Goal: Task Accomplishment & Management: Use online tool/utility

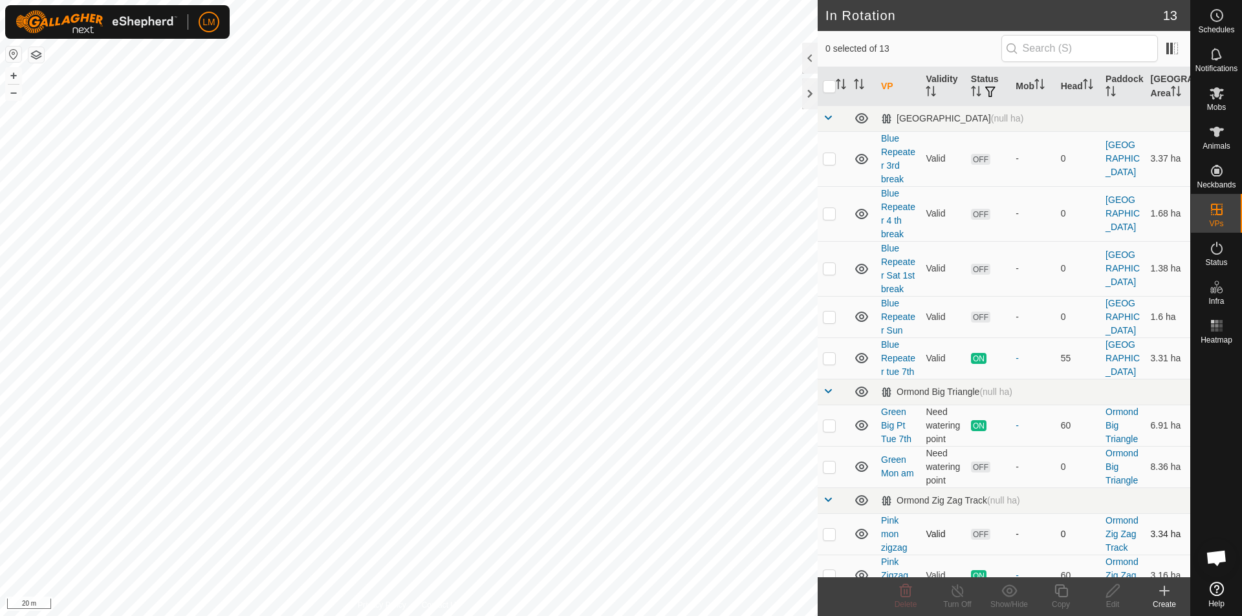
checkbox input "true"
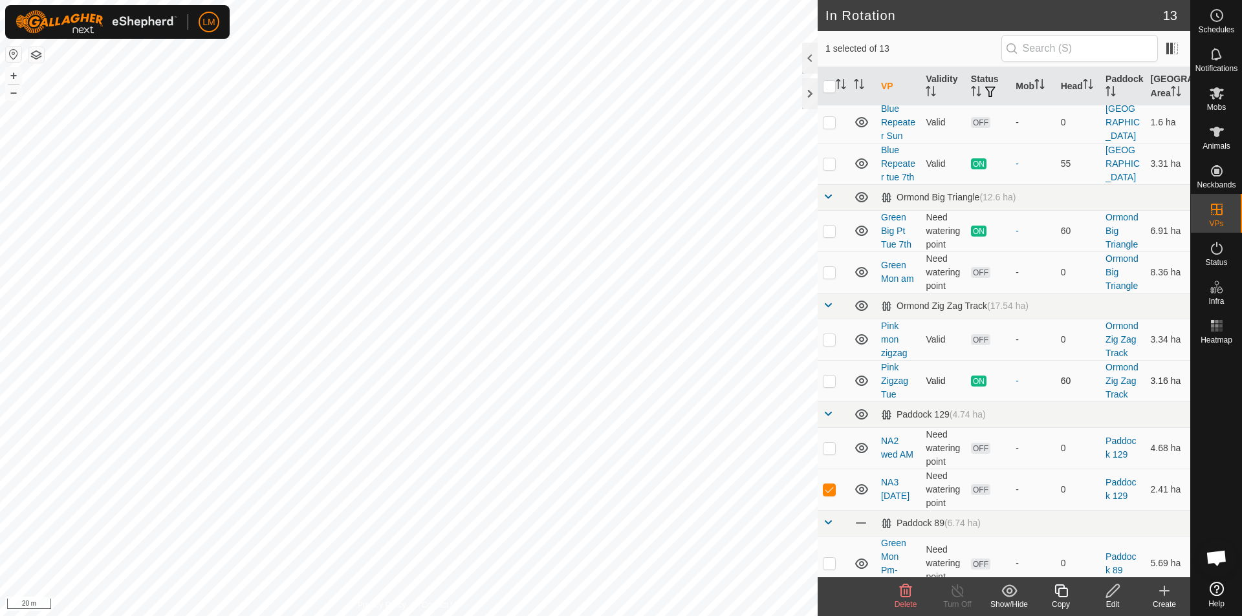
scroll to position [259, 0]
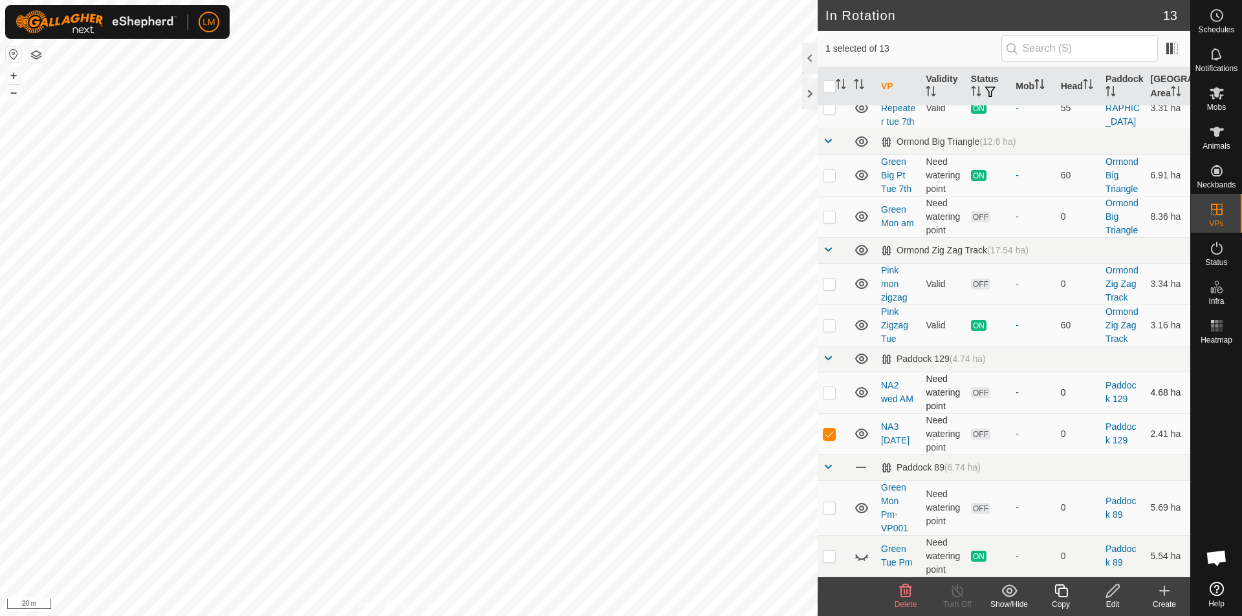
click at [831, 398] on p-checkbox at bounding box center [829, 392] width 13 height 10
click at [909, 596] on icon at bounding box center [906, 591] width 12 height 13
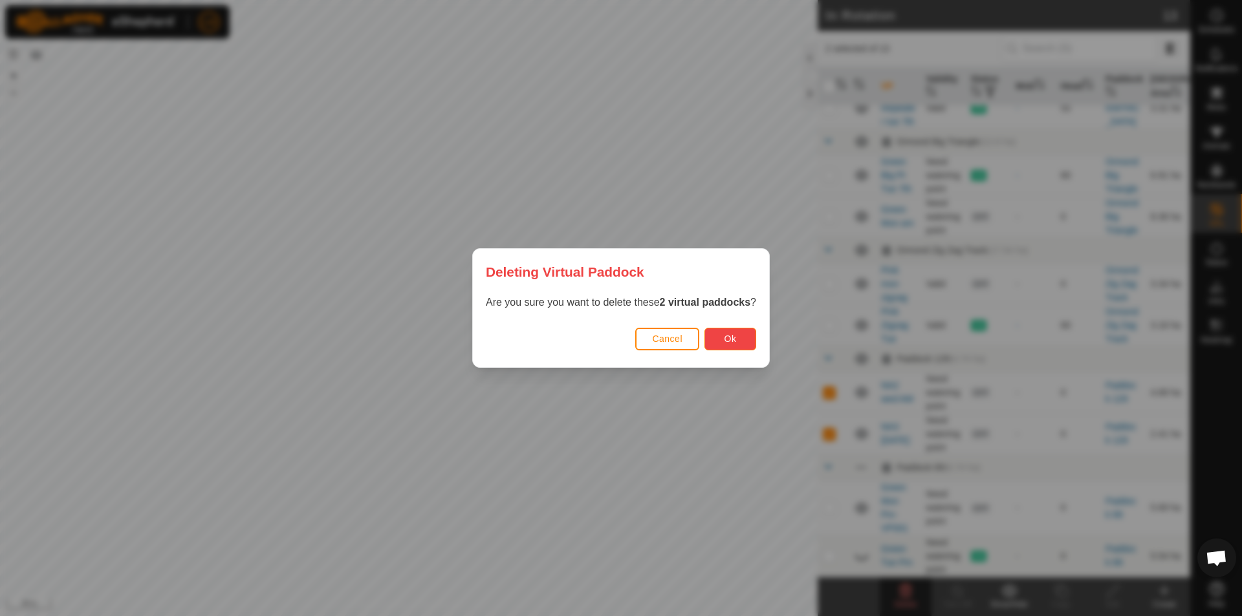
click at [728, 345] on button "Ok" at bounding box center [730, 339] width 52 height 23
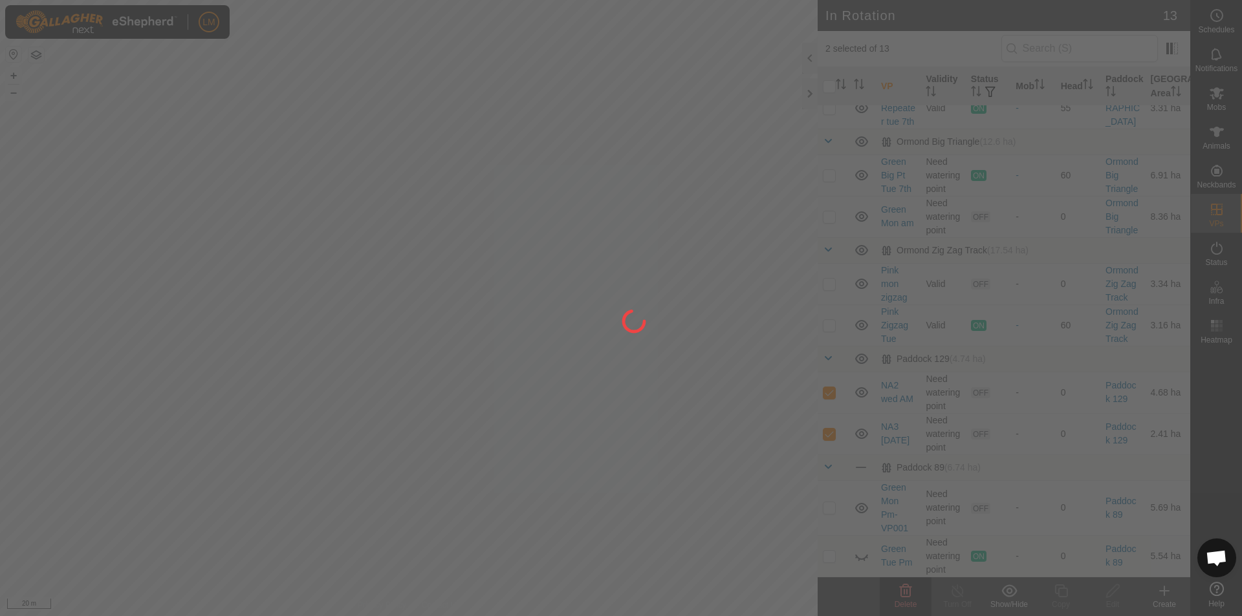
checkbox input "false"
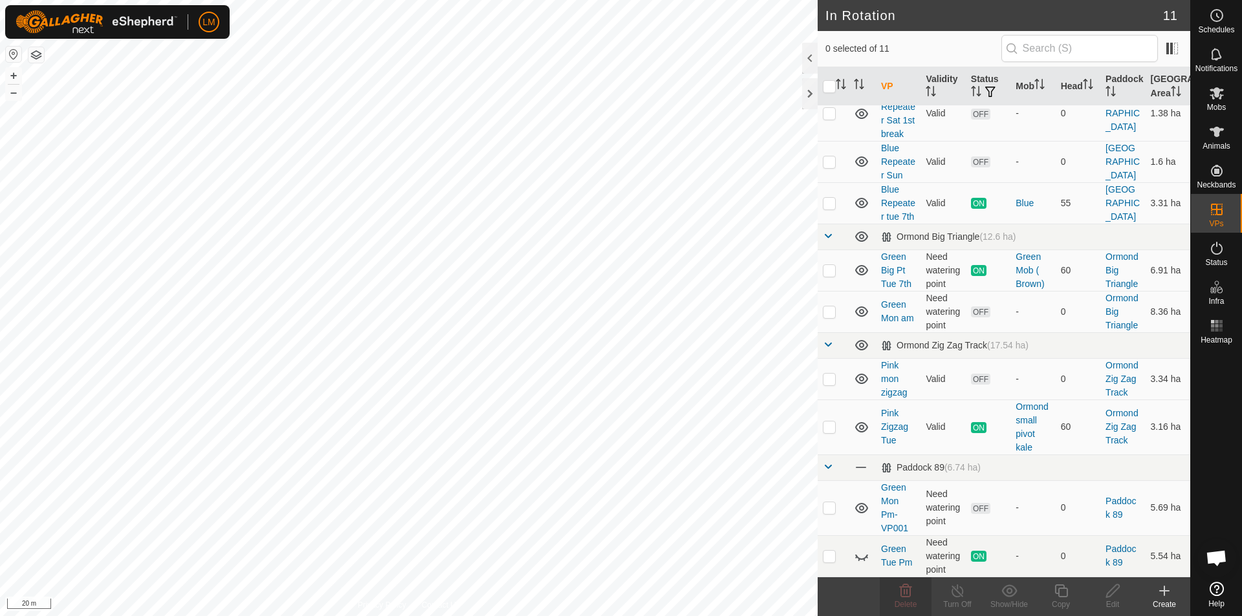
click at [1162, 601] on div "Create" at bounding box center [1164, 605] width 52 height 12
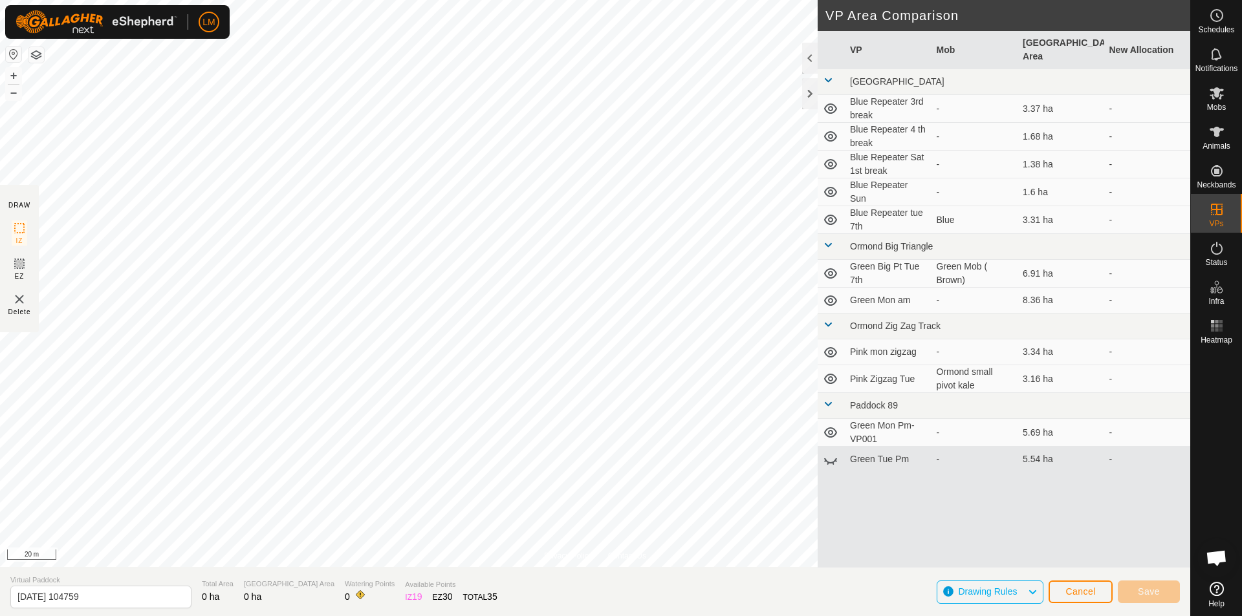
click at [19, 300] on img at bounding box center [20, 300] width 16 height 16
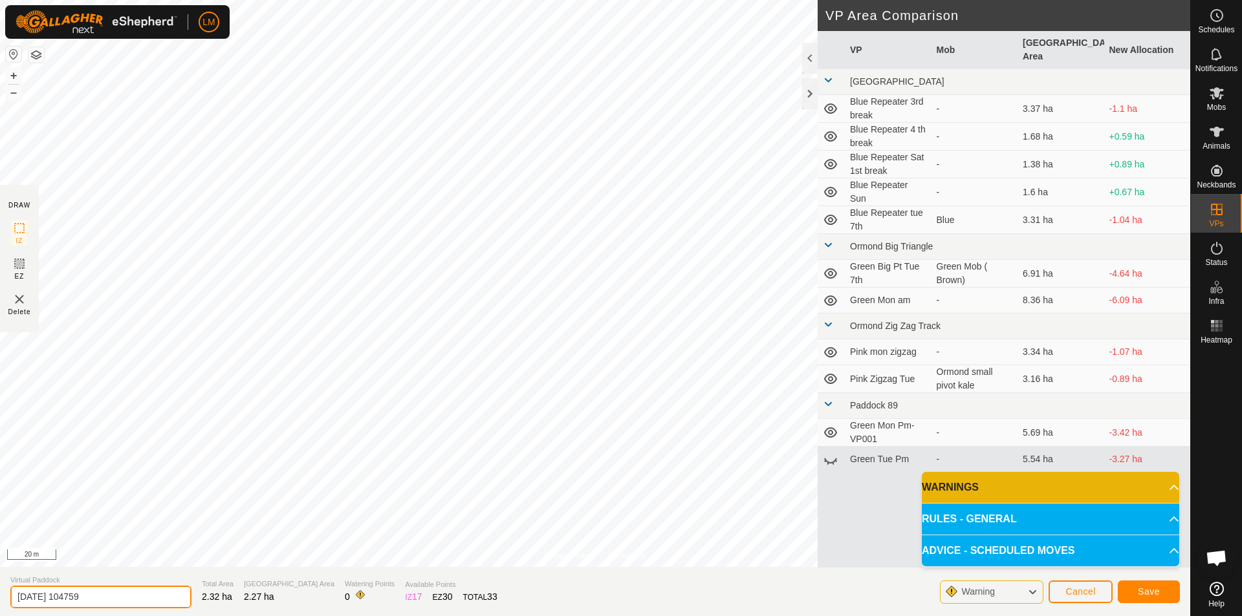
drag, startPoint x: 103, startPoint y: 594, endPoint x: 0, endPoint y: 598, distance: 103.5
click at [0, 598] on section "Virtual Paddock [DATE] 104759 Total Area 2.32 ha Grazing Area 2.27 ha Watering …" at bounding box center [595, 591] width 1190 height 49
type input "n"
type input "NA3 WED PM"
click at [1146, 589] on span "Save" at bounding box center [1149, 592] width 22 height 10
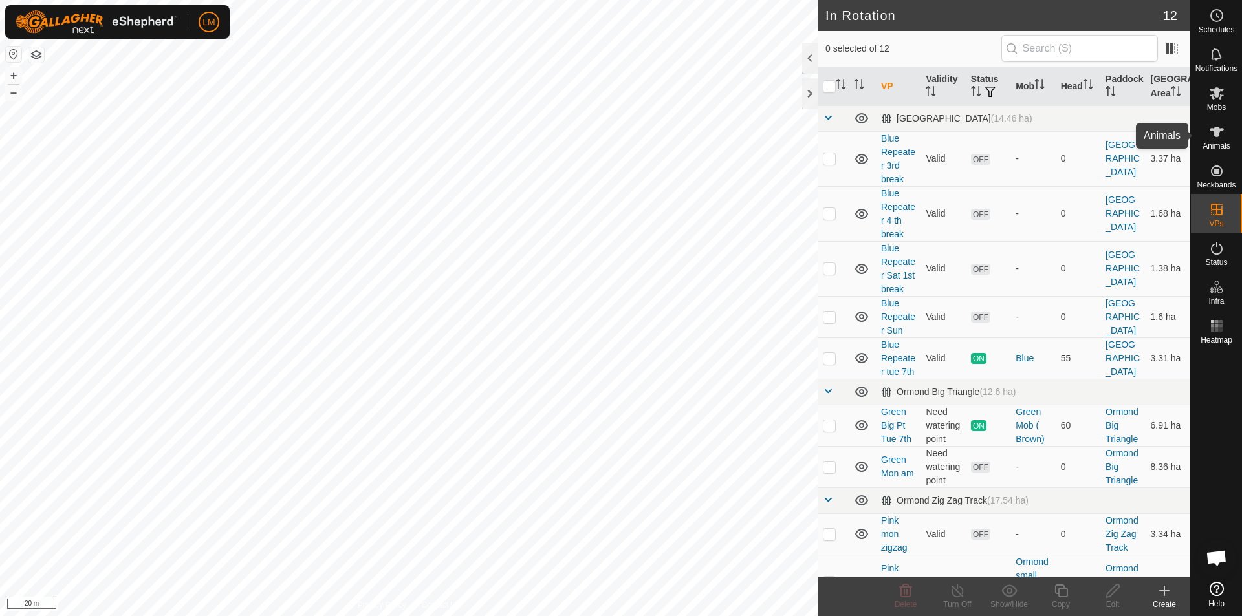
click at [1213, 135] on icon at bounding box center [1217, 132] width 16 height 16
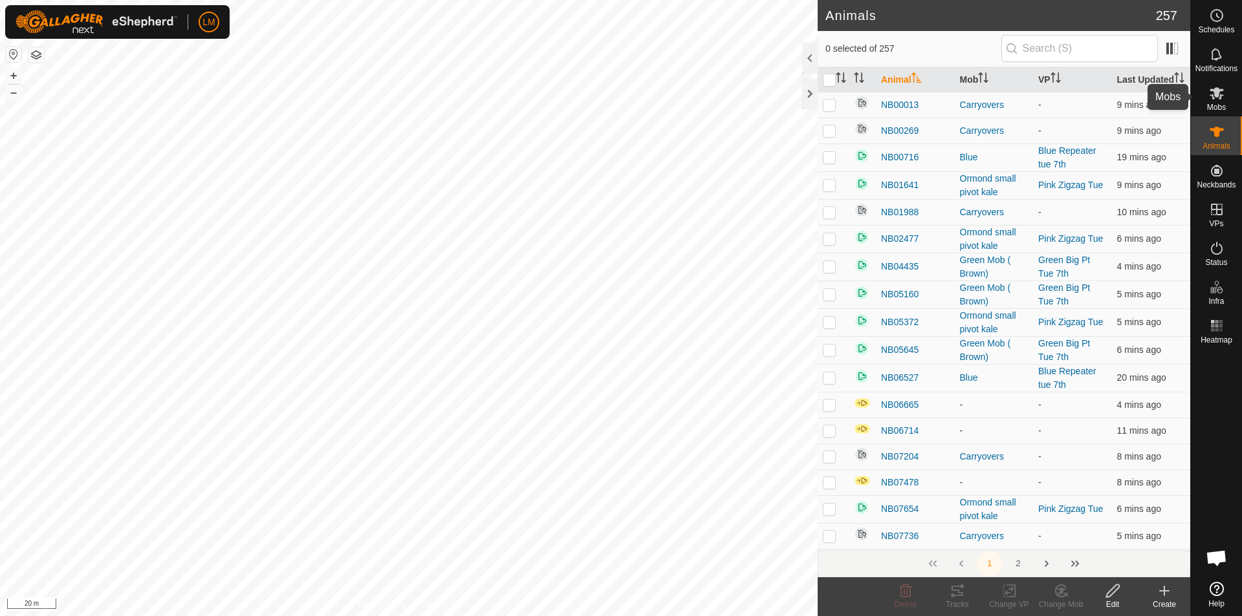
click at [1219, 94] on icon at bounding box center [1217, 93] width 16 height 16
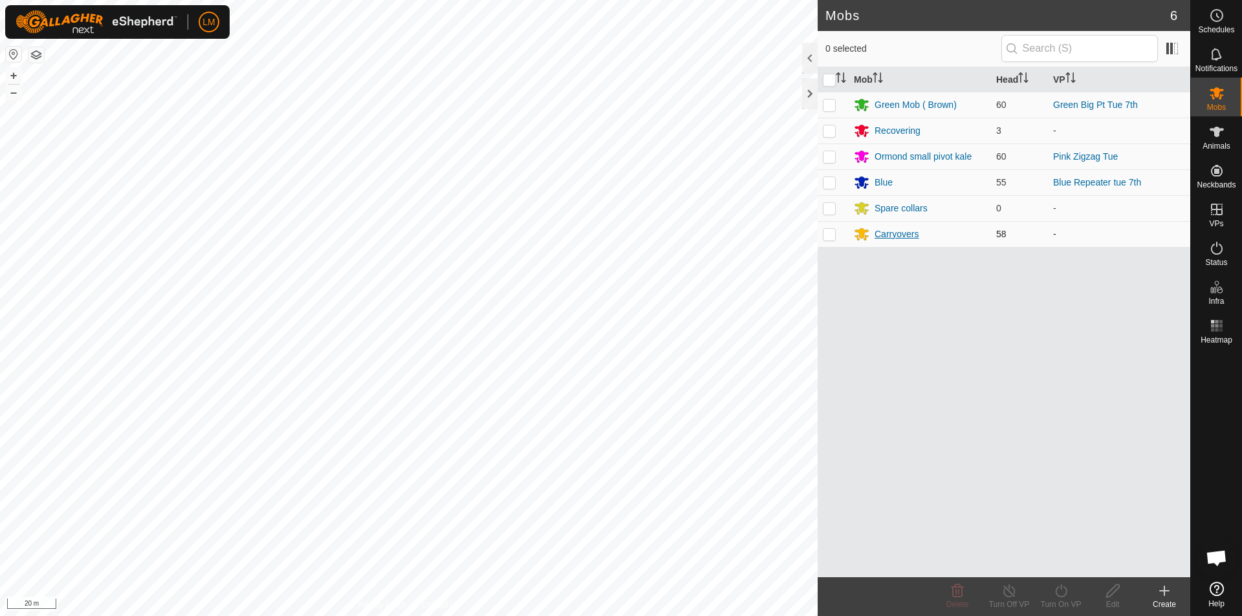
click at [887, 234] on div "Carryovers" at bounding box center [896, 235] width 44 height 14
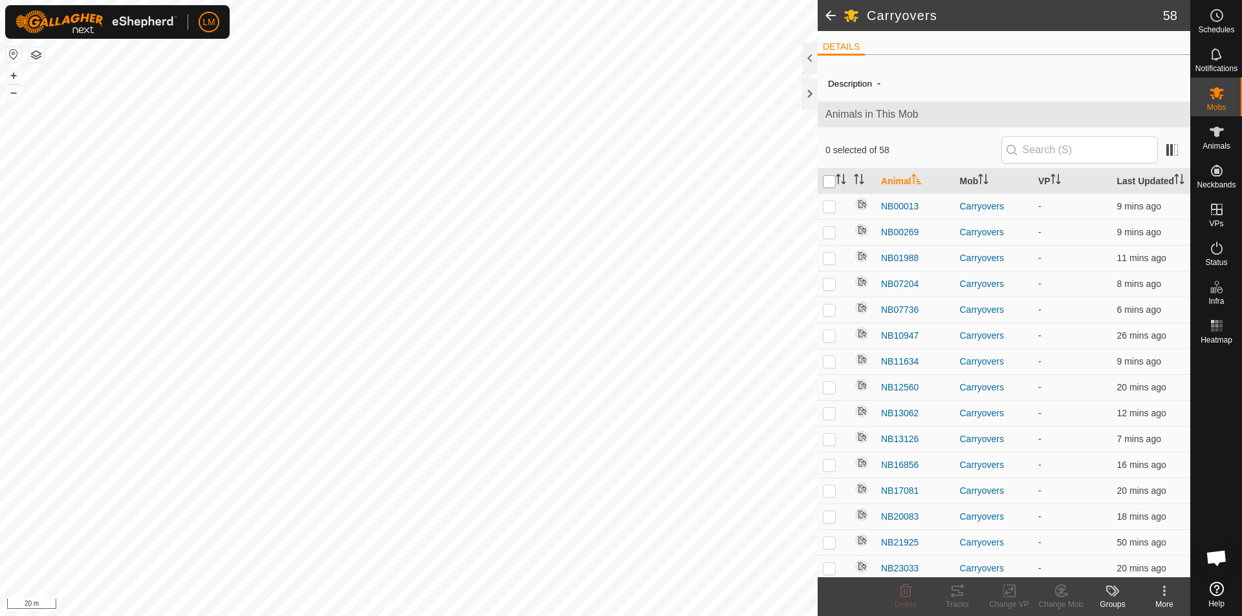
click at [825, 188] on input "checkbox" at bounding box center [829, 181] width 13 height 13
checkbox input "true"
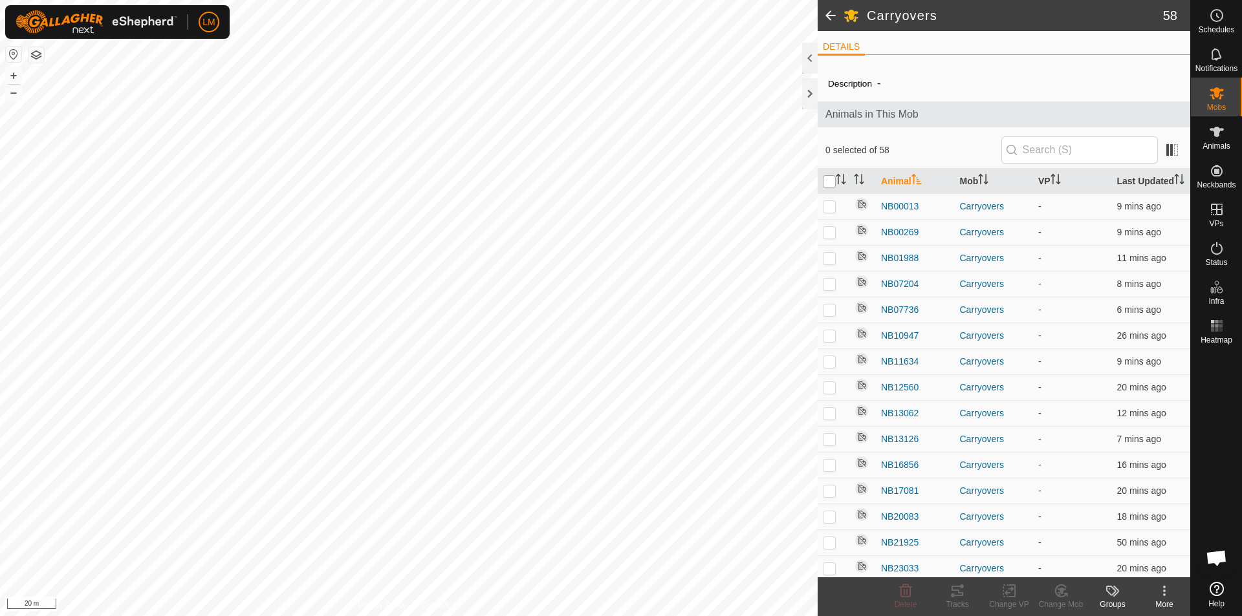
checkbox input "true"
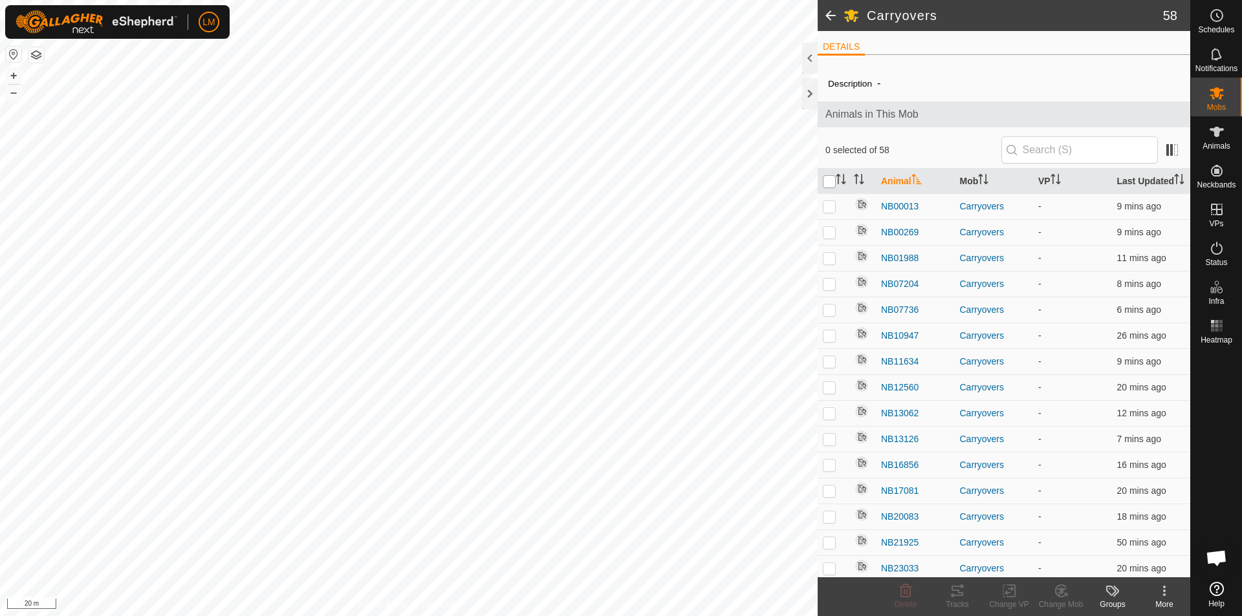
checkbox input "true"
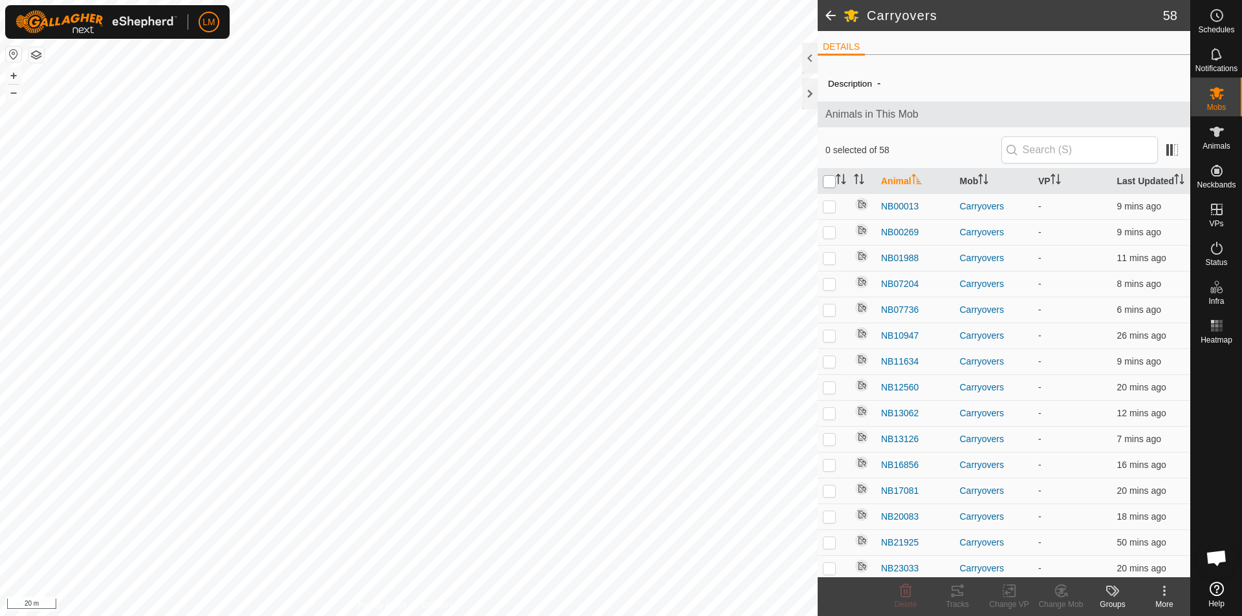
checkbox input "true"
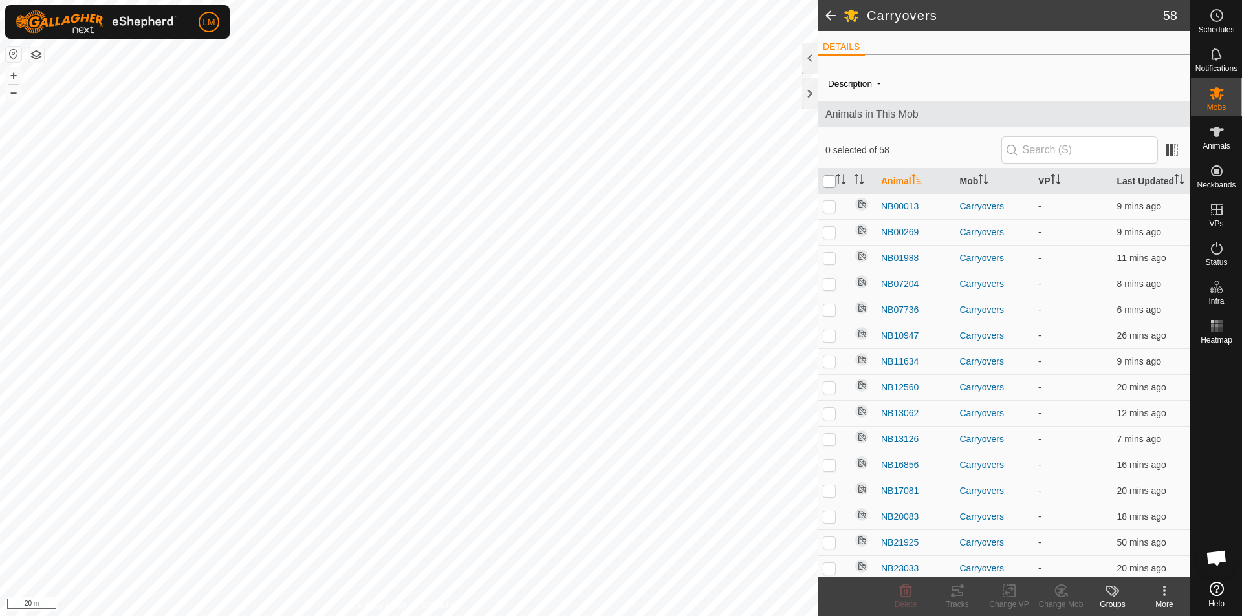
checkbox input "true"
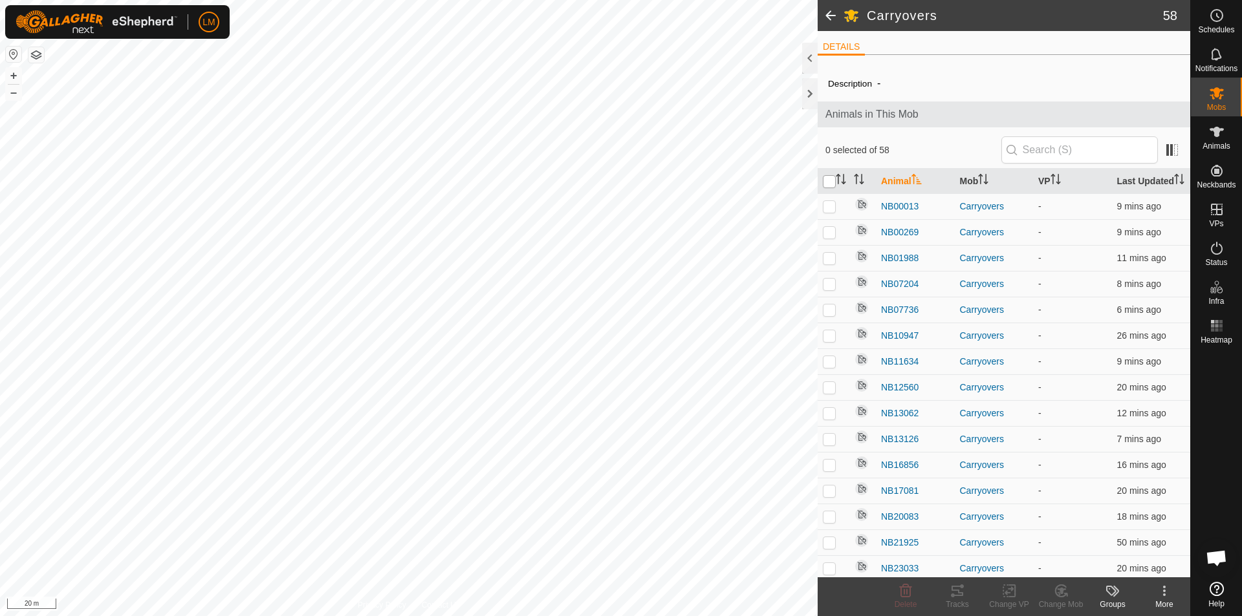
checkbox input "true"
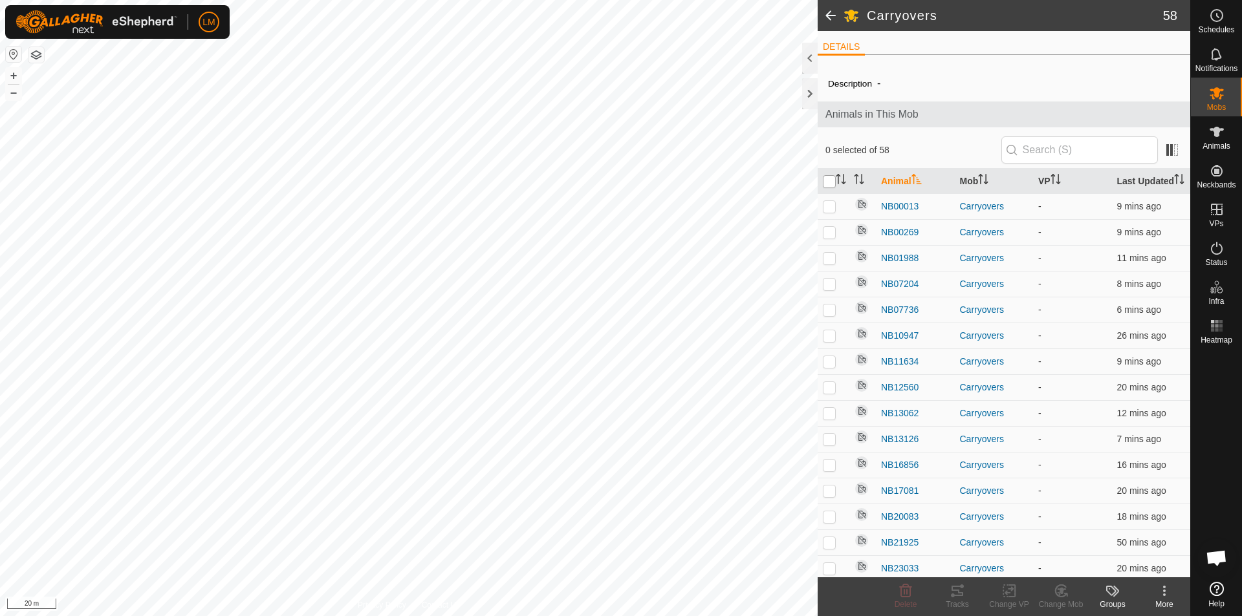
checkbox input "true"
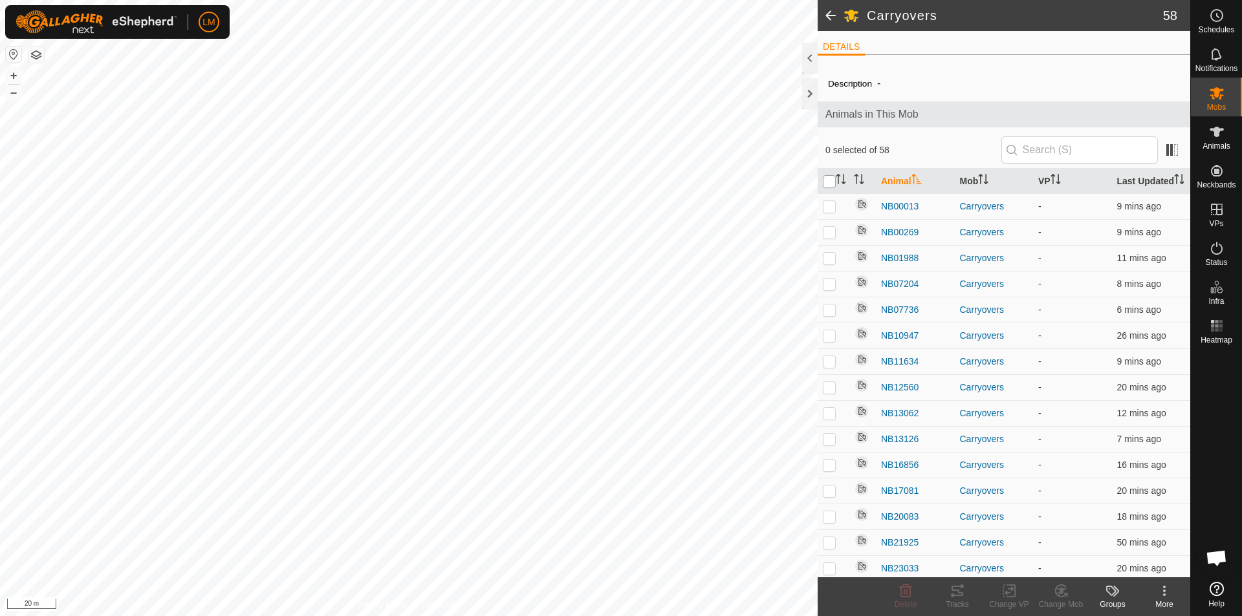
checkbox input "true"
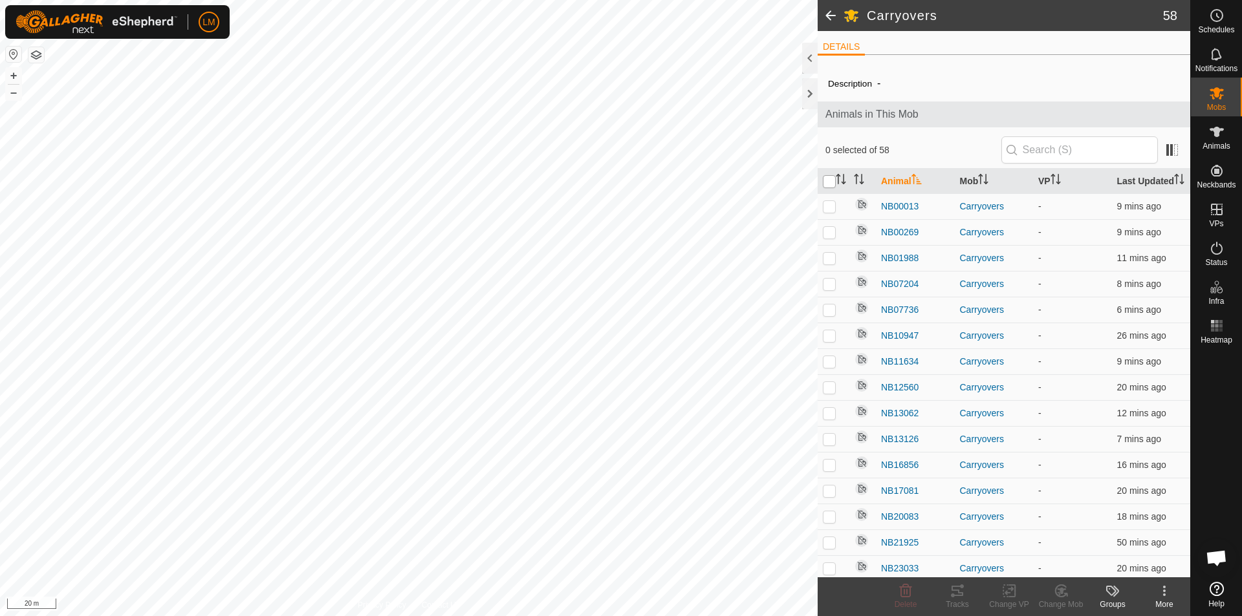
checkbox input "true"
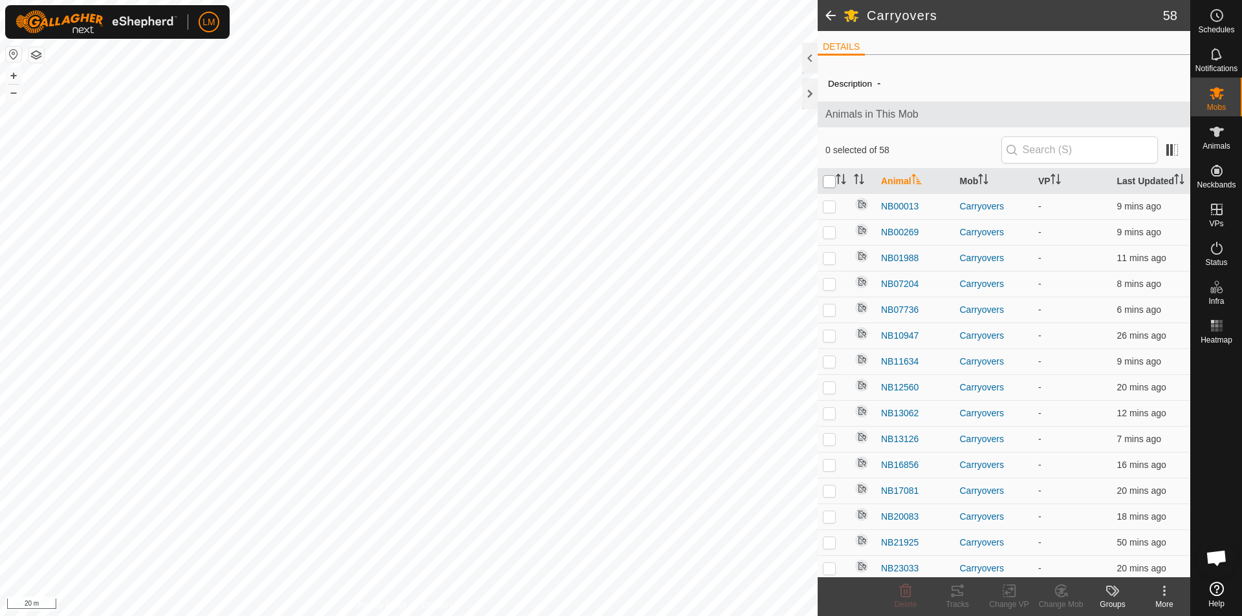
checkbox input "true"
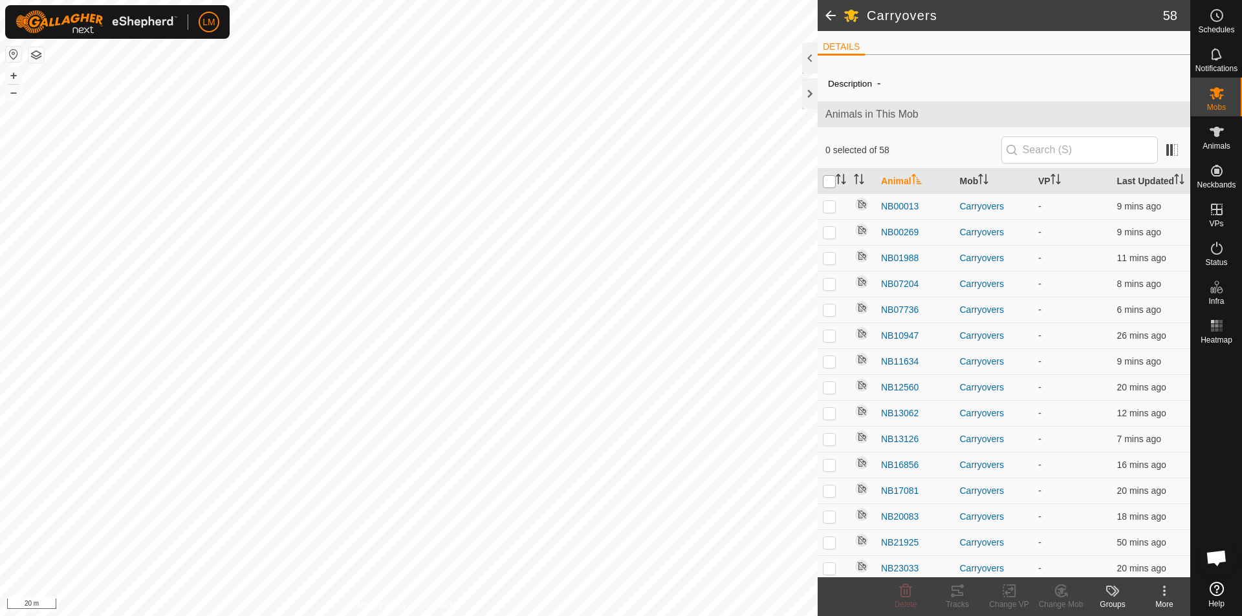
checkbox input "true"
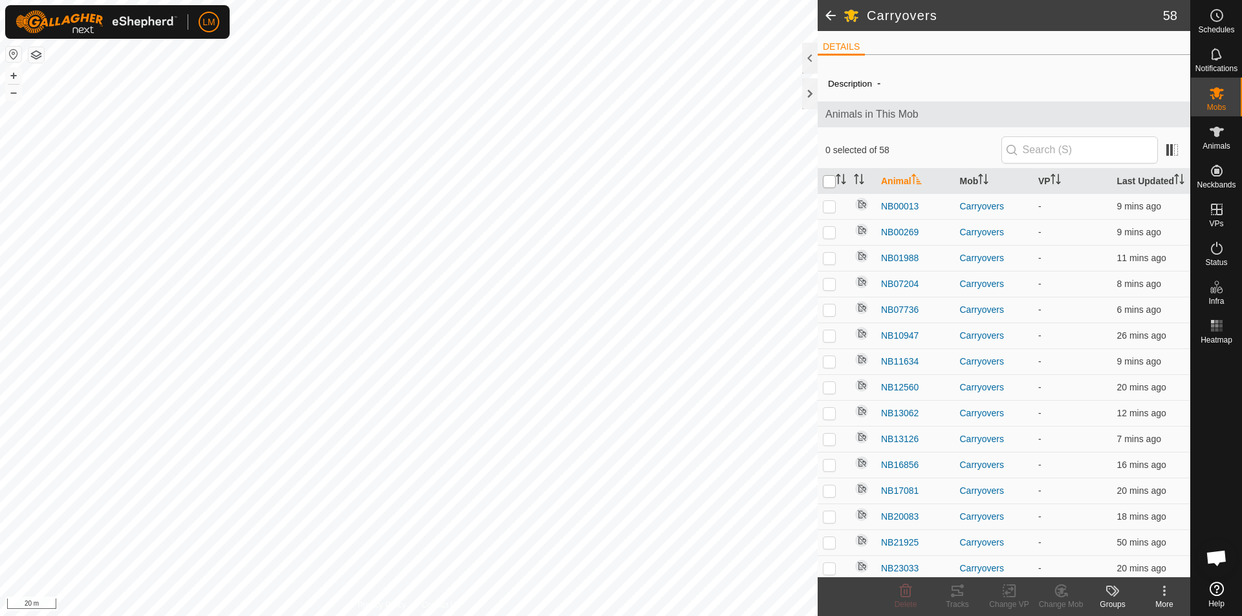
checkbox input "true"
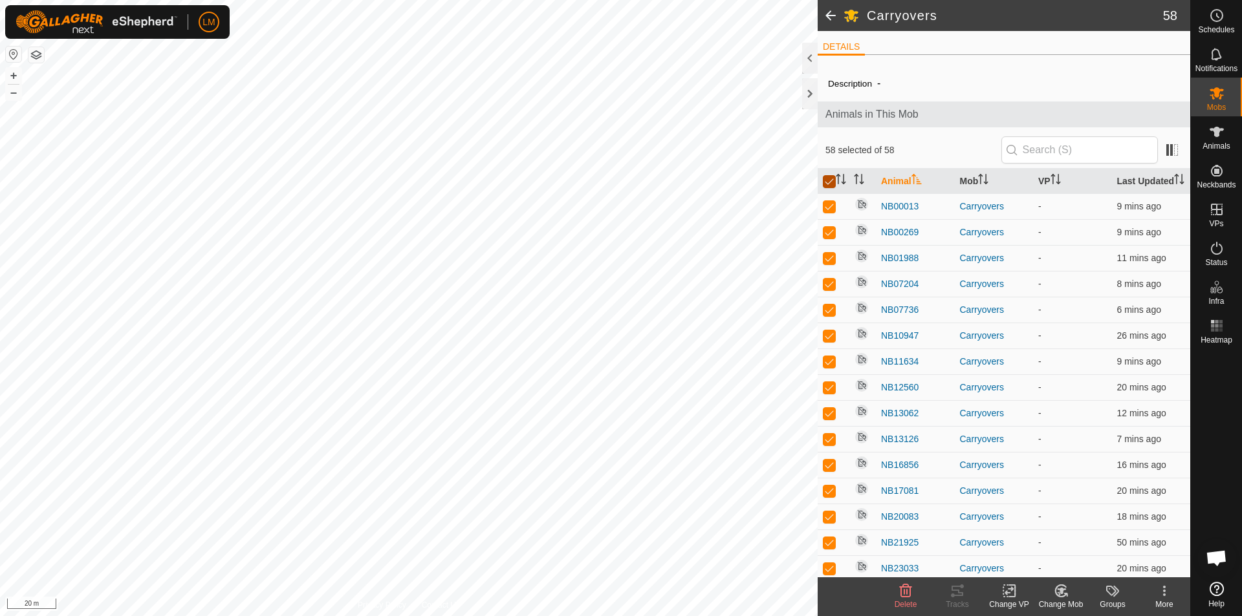
click at [826, 188] on input "checkbox" at bounding box center [829, 181] width 13 height 13
checkbox input "false"
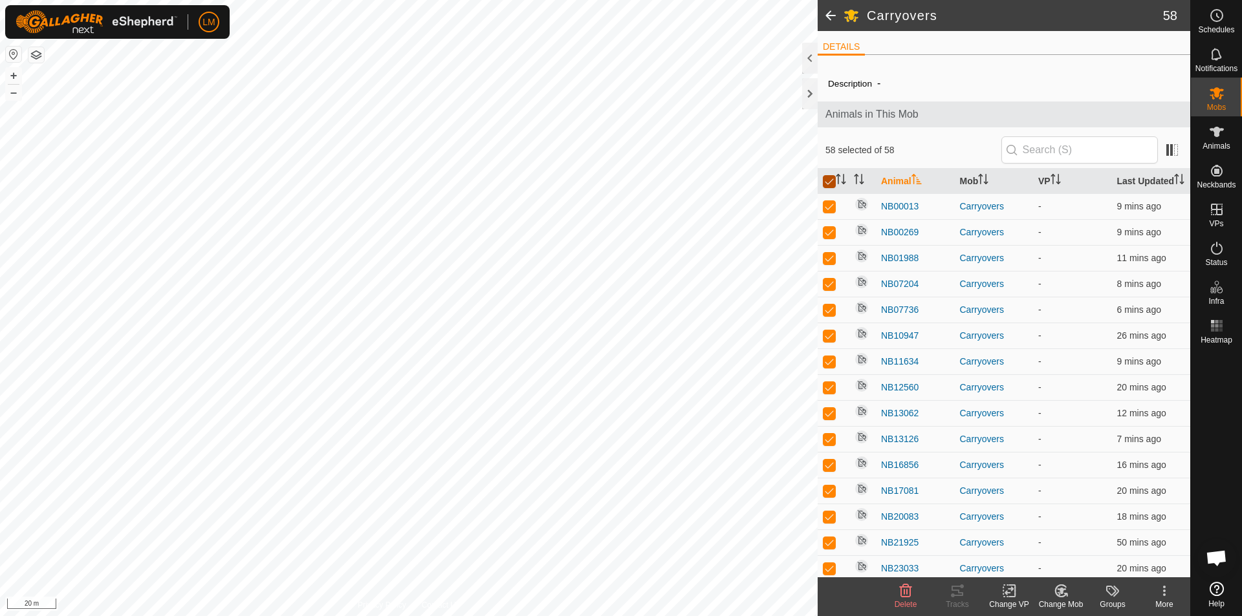
checkbox input "false"
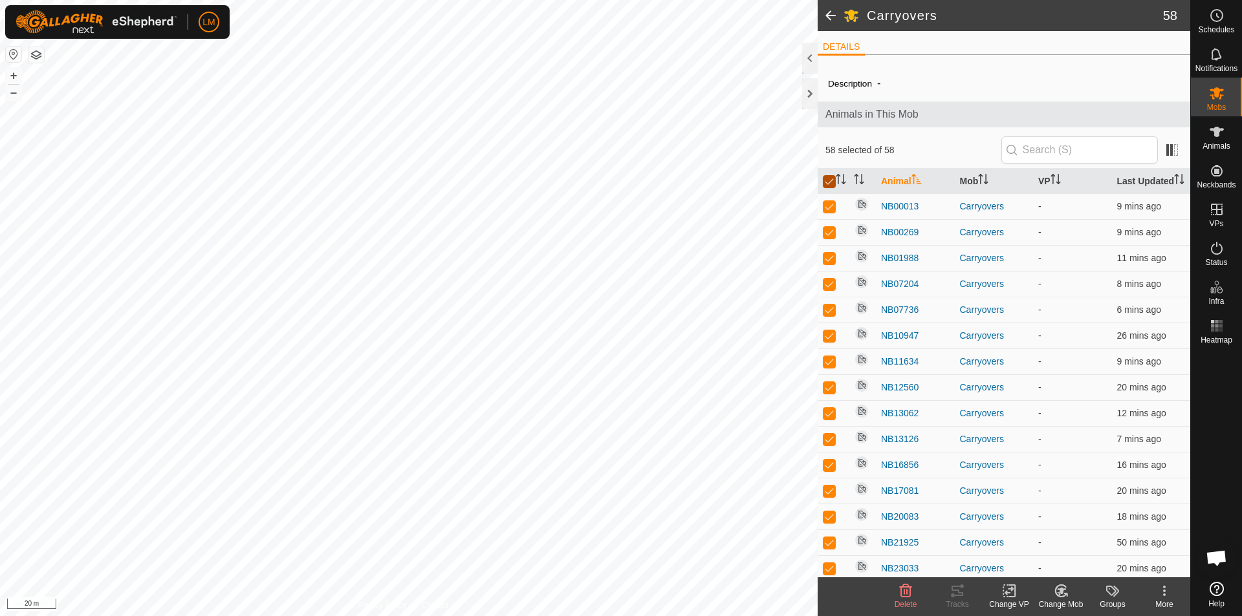
checkbox input "false"
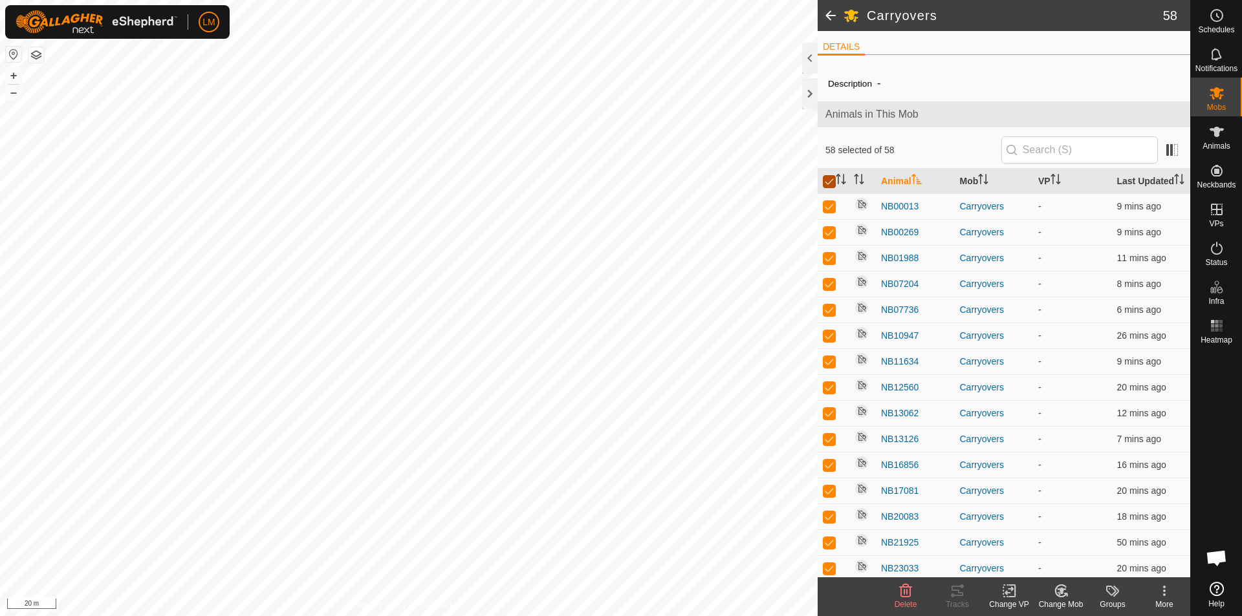
checkbox input "false"
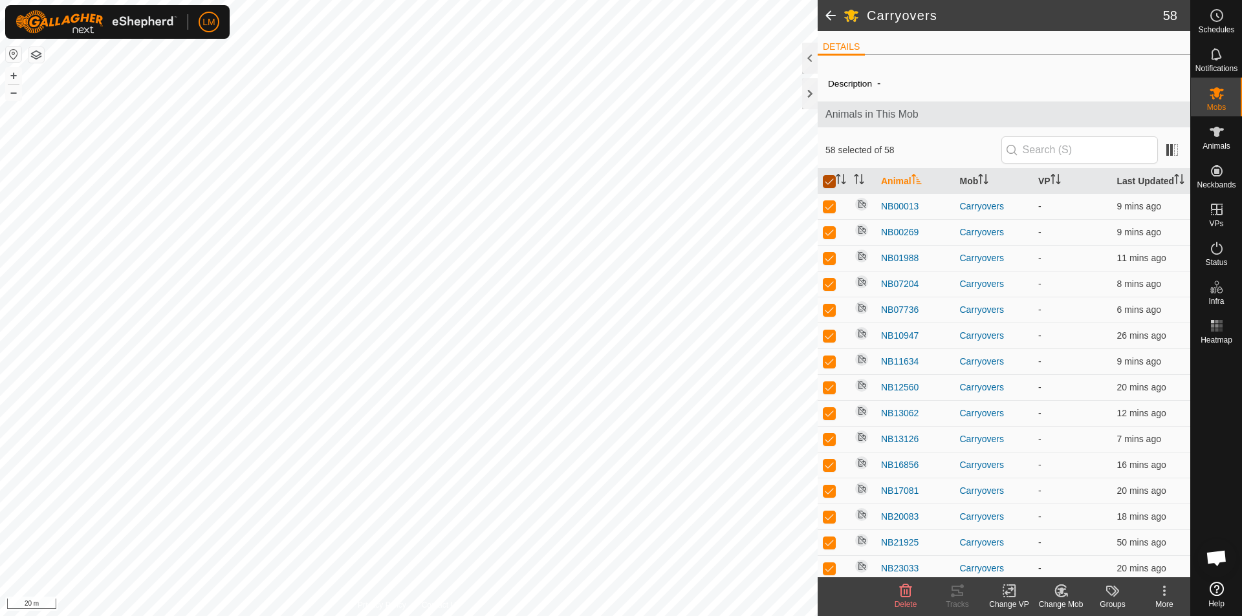
checkbox input "false"
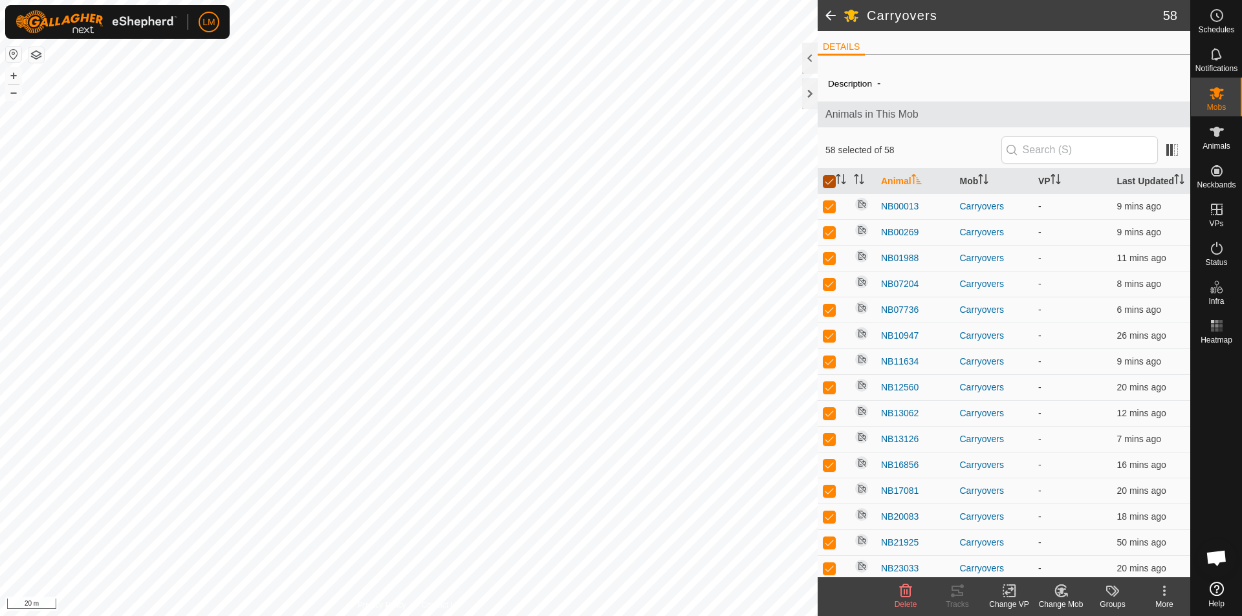
checkbox input "false"
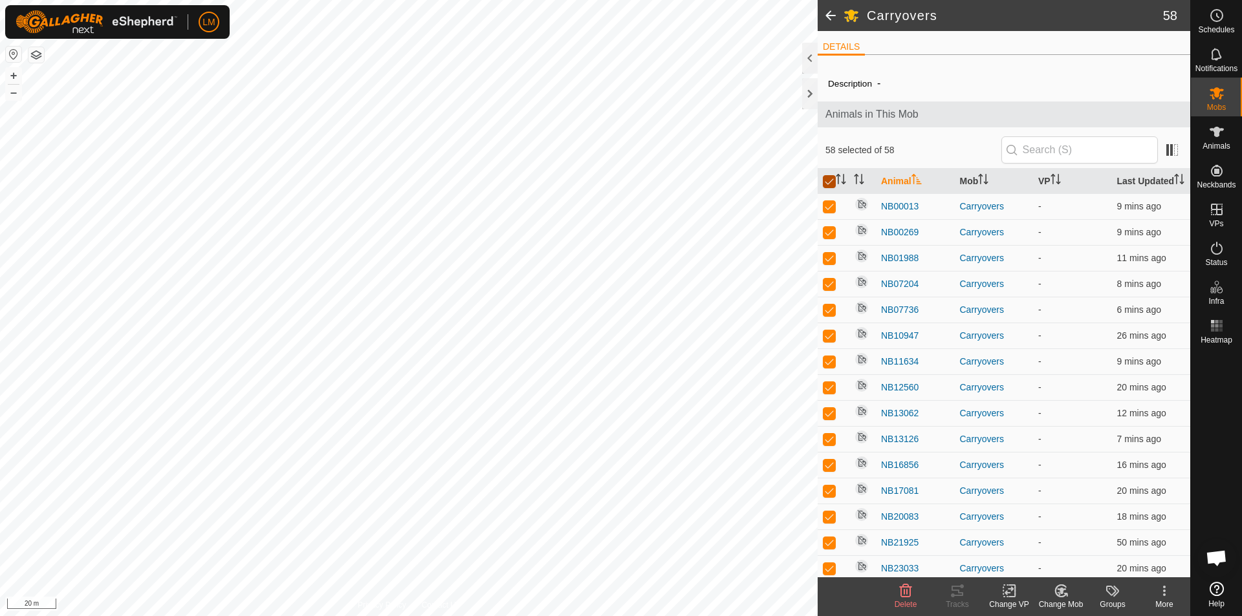
checkbox input "false"
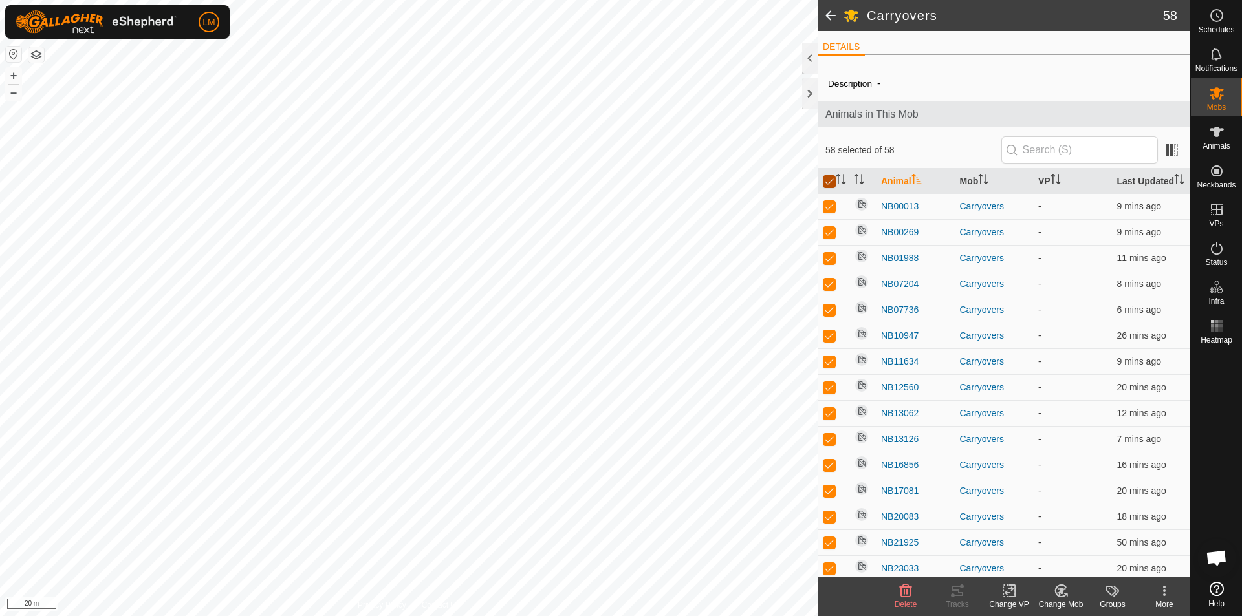
checkbox input "false"
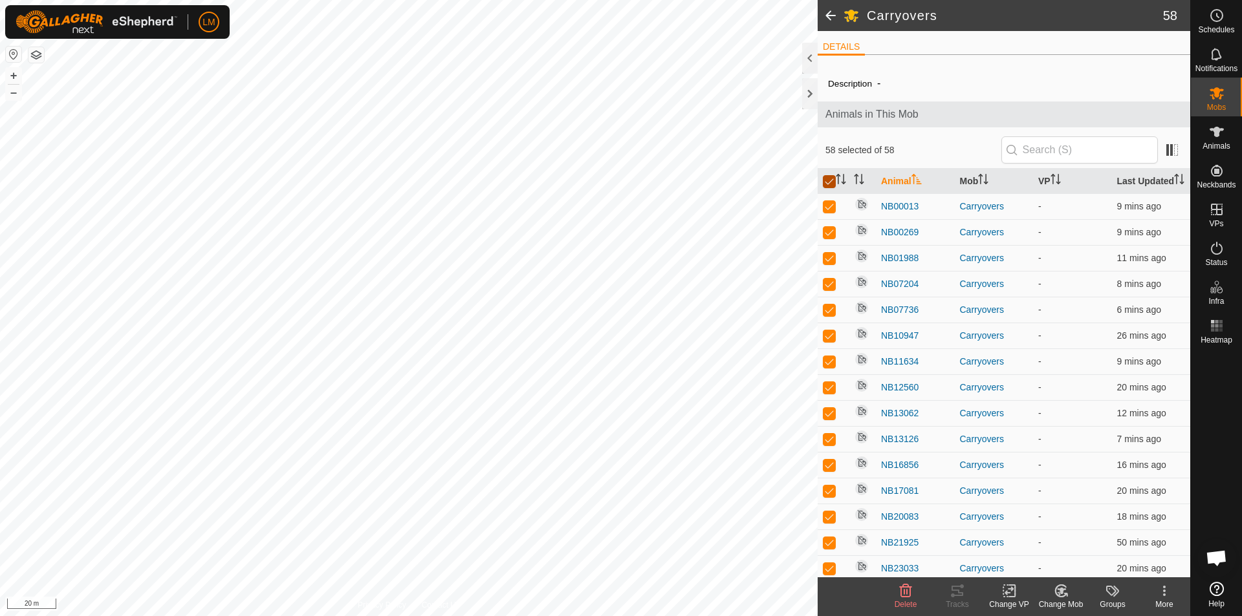
checkbox input "false"
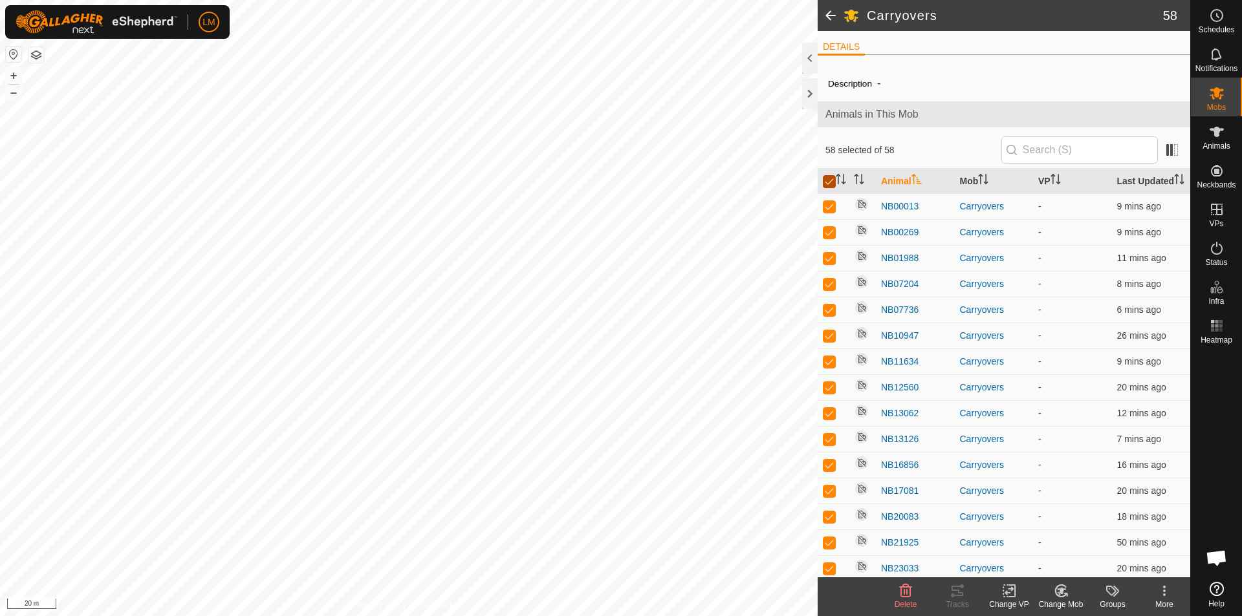
checkbox input "false"
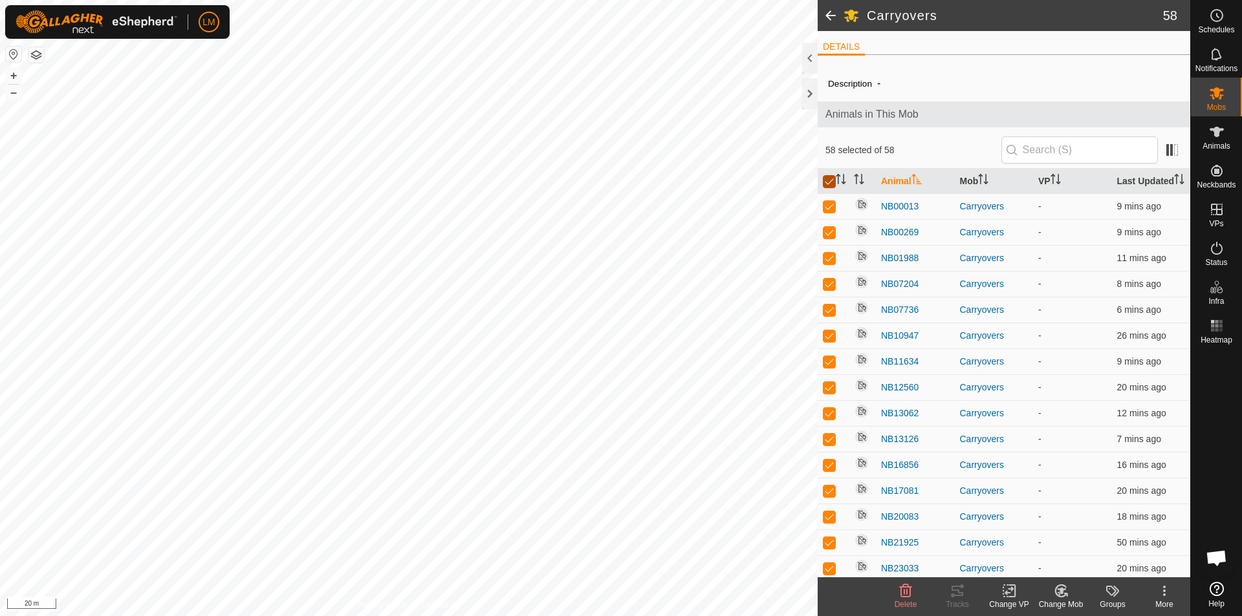
checkbox input "false"
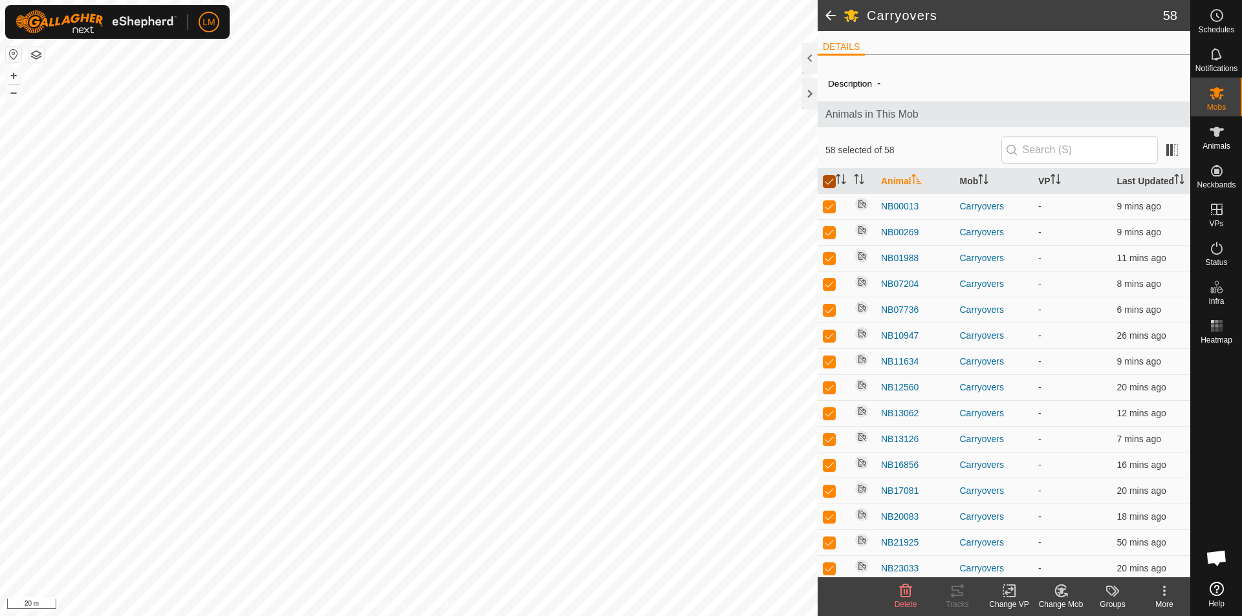
checkbox input "false"
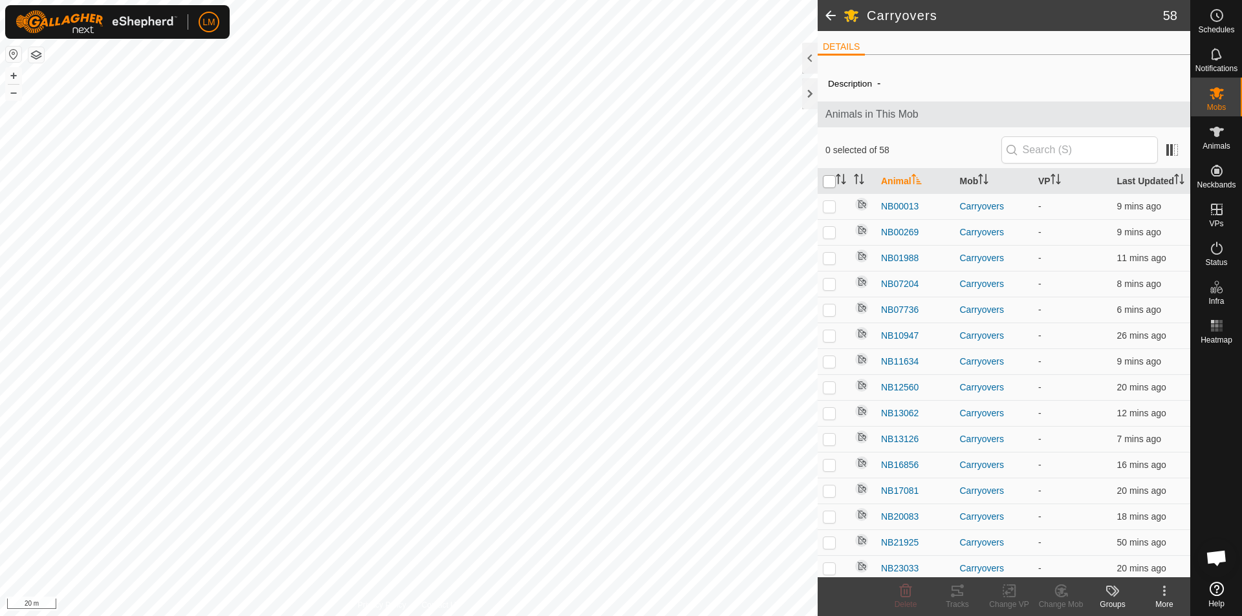
click at [826, 188] on input "checkbox" at bounding box center [829, 181] width 13 height 13
checkbox input "true"
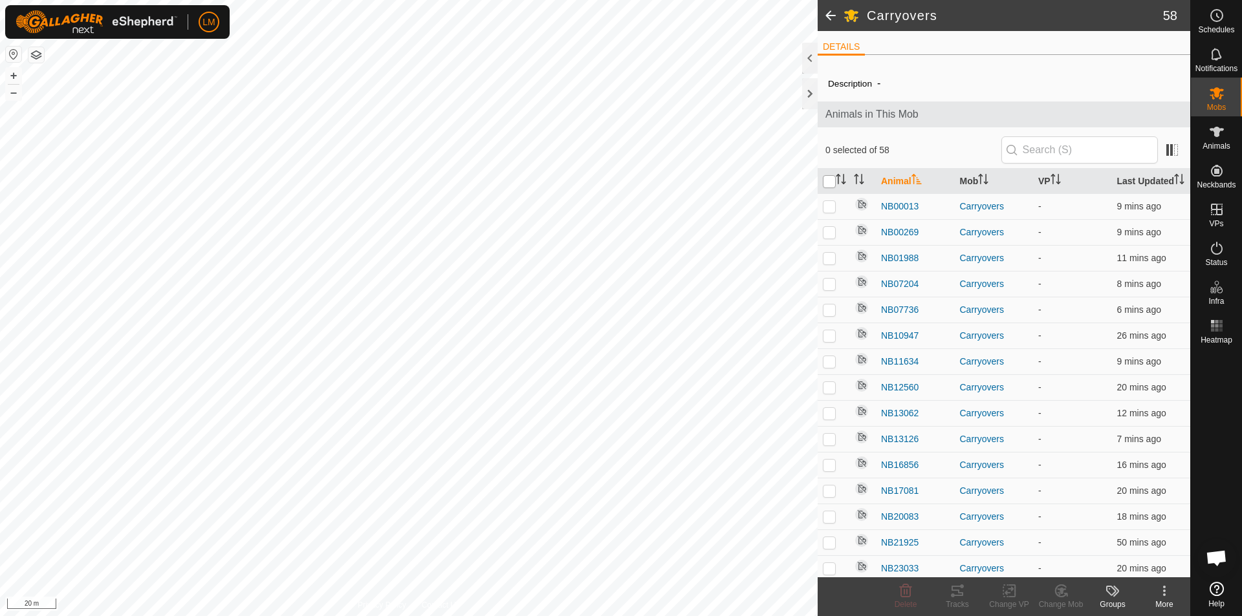
checkbox input "true"
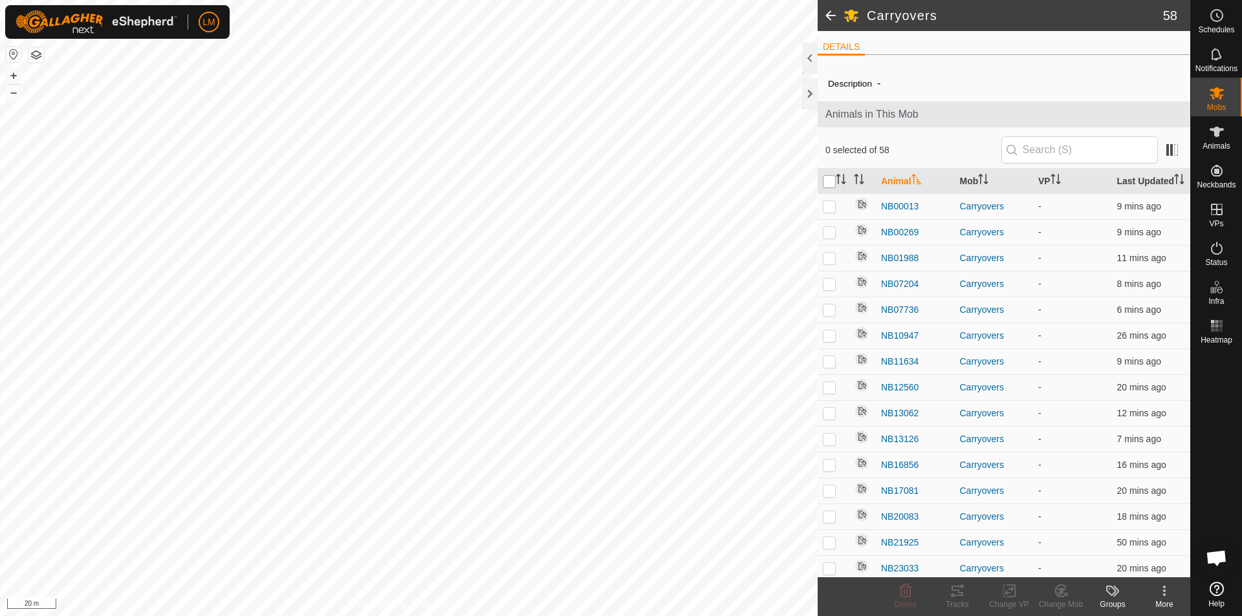
checkbox input "true"
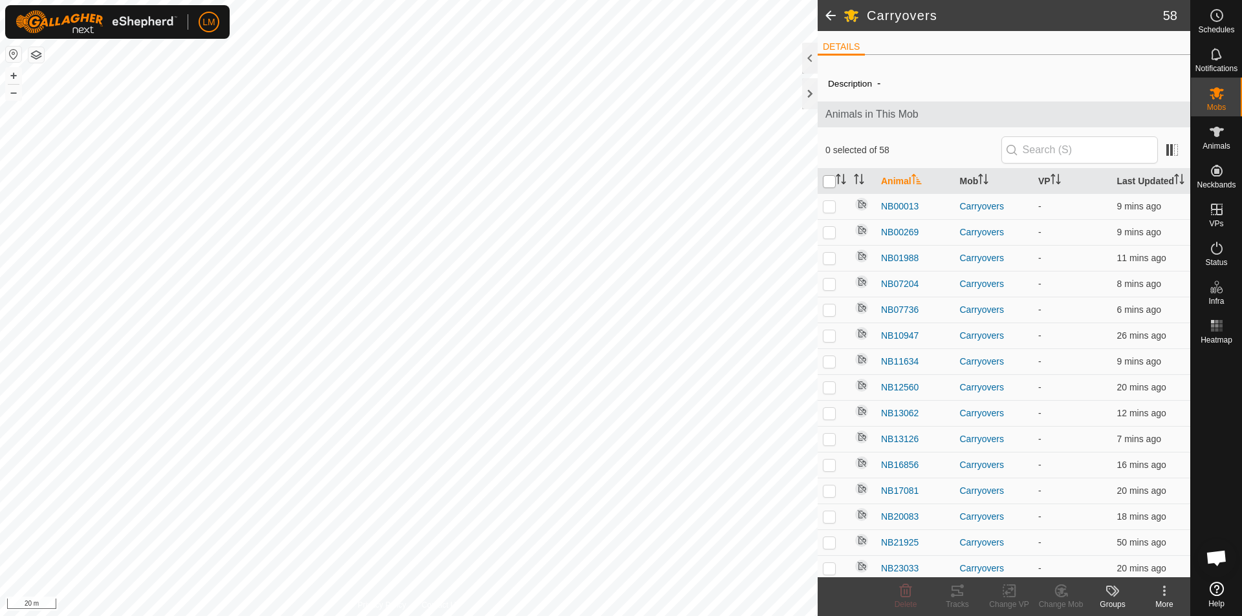
checkbox input "true"
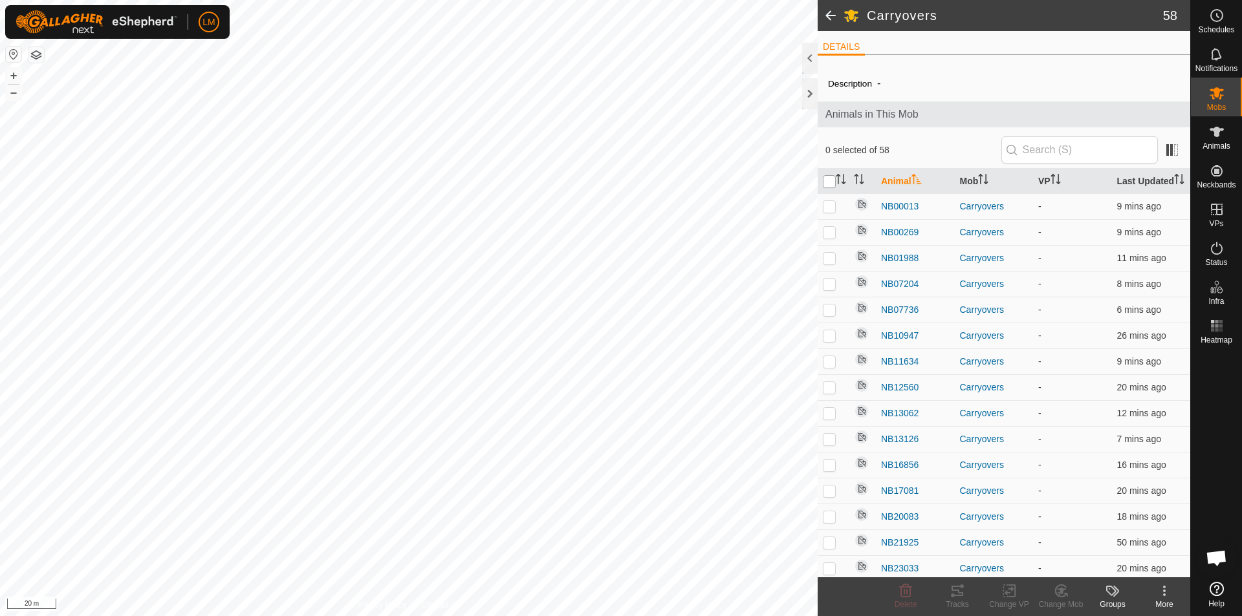
checkbox input "true"
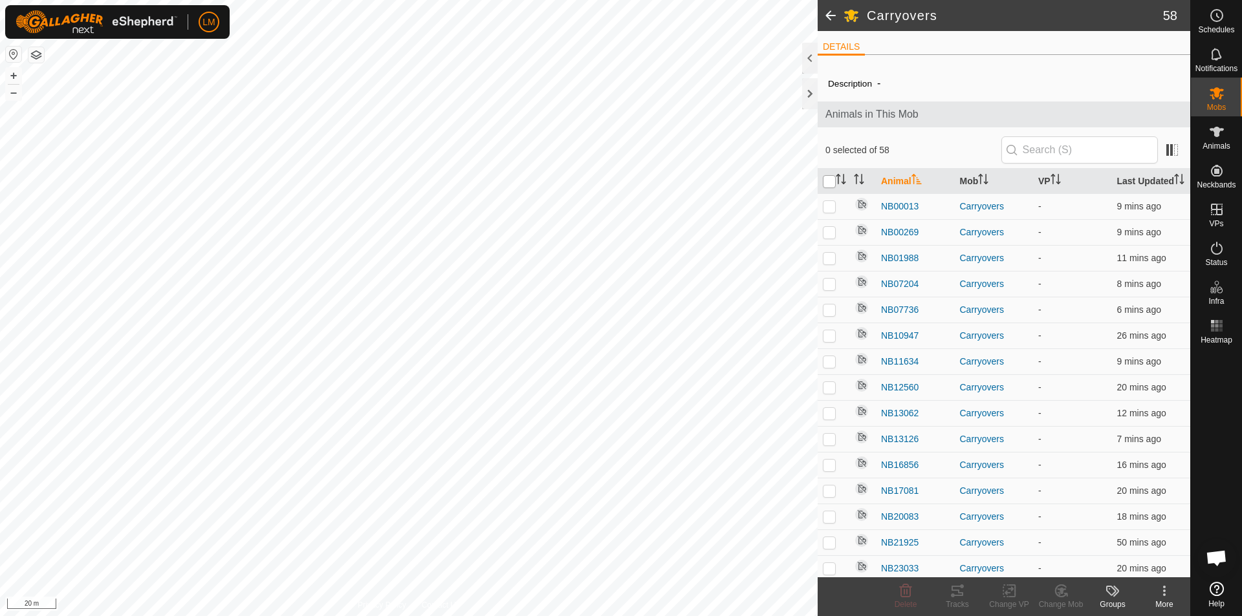
checkbox input "true"
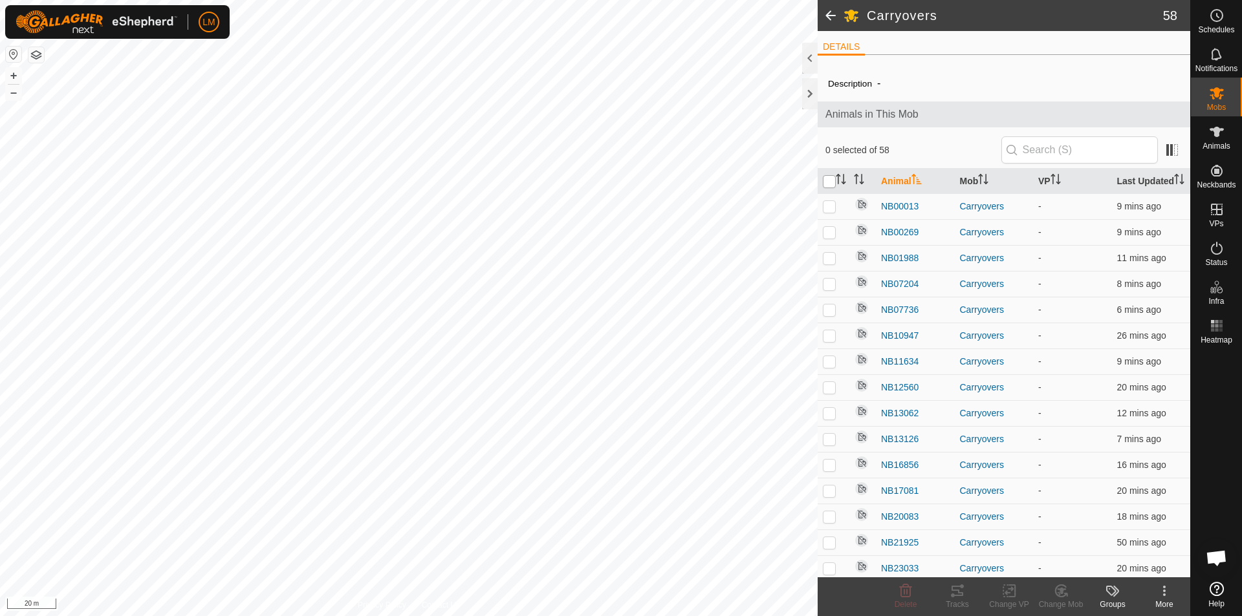
checkbox input "true"
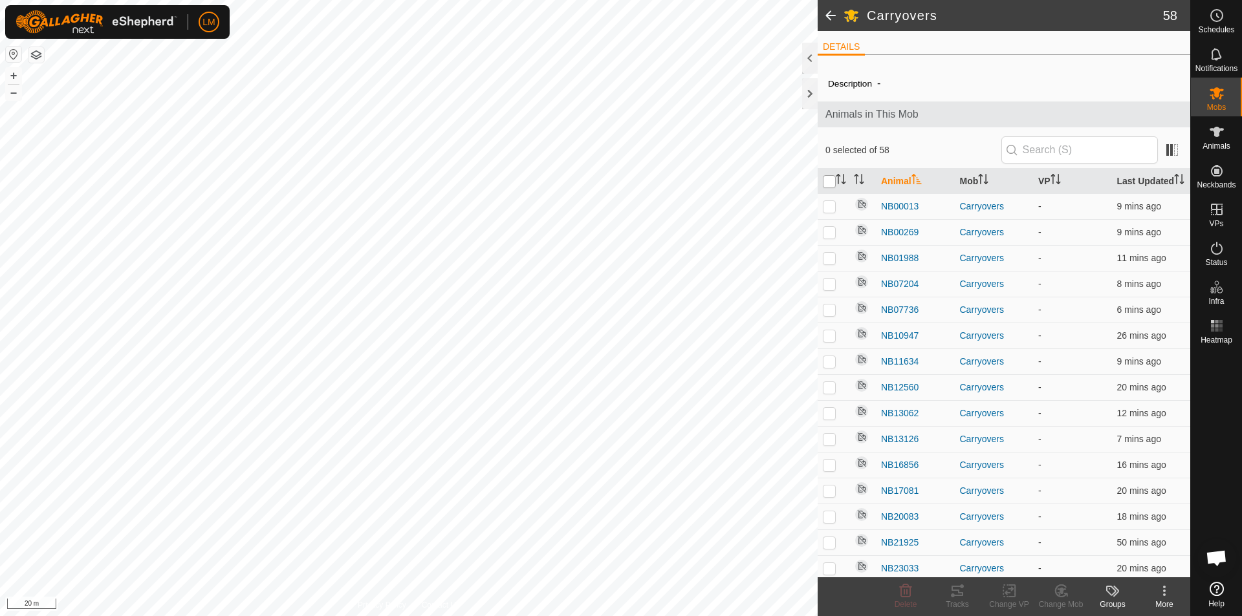
checkbox input "true"
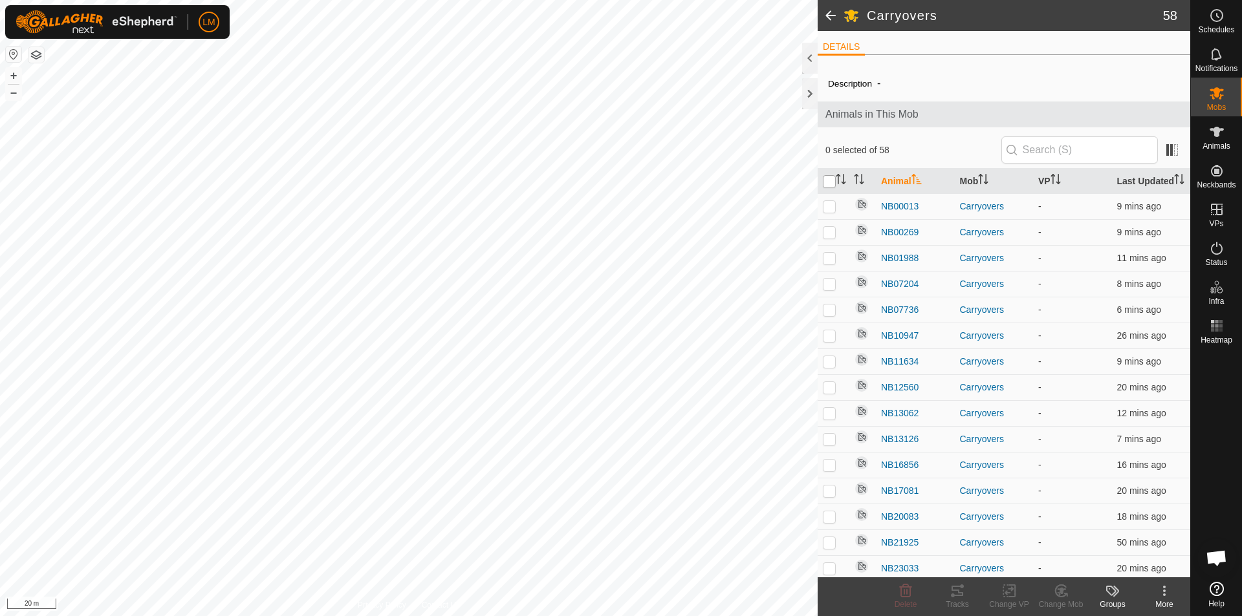
checkbox input "true"
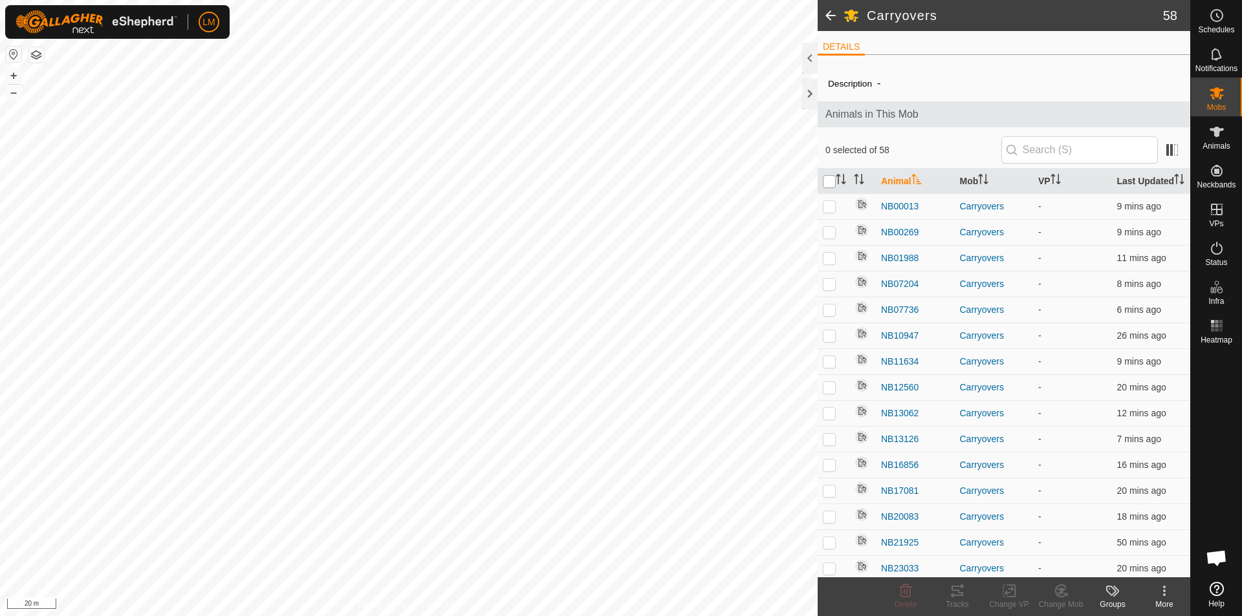
checkbox input "true"
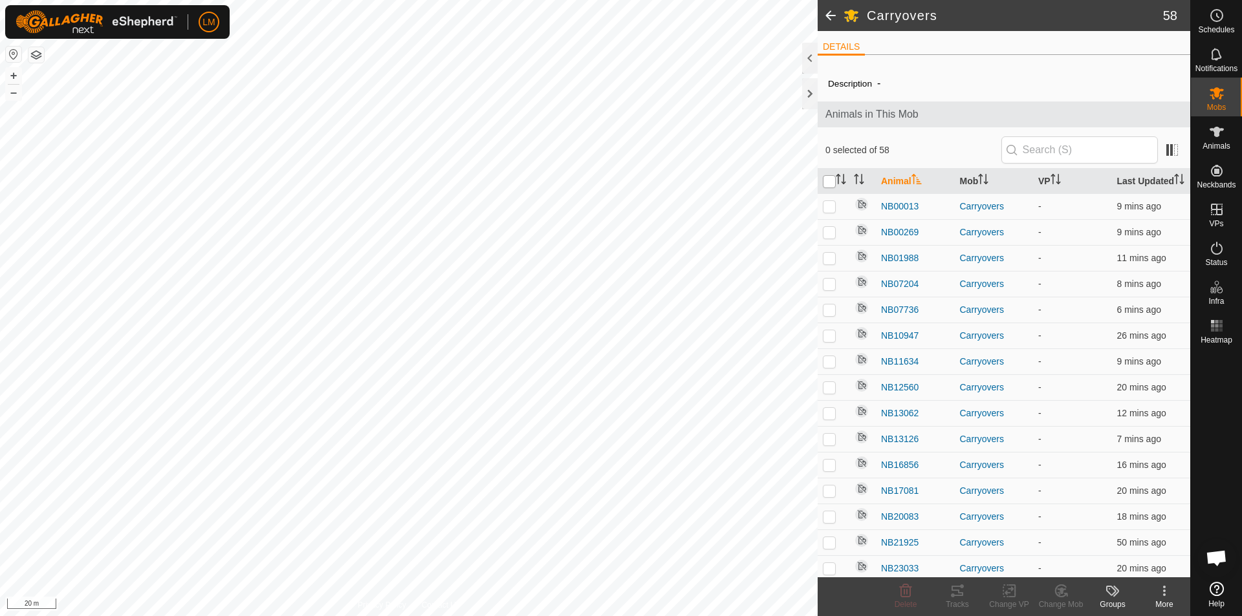
checkbox input "true"
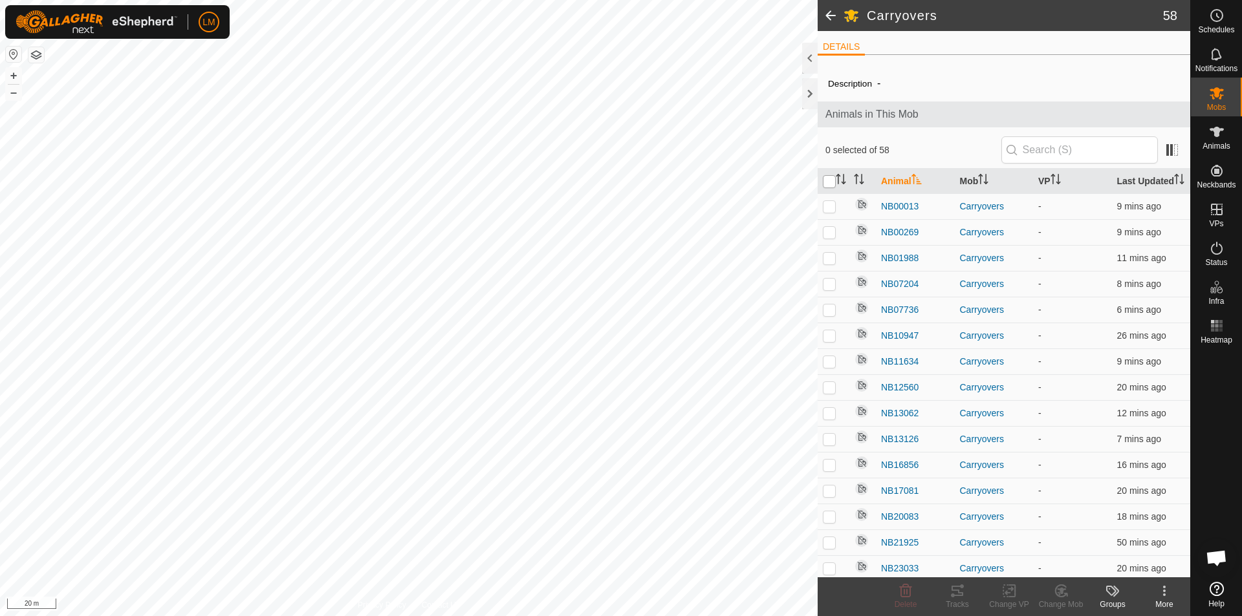
checkbox input "true"
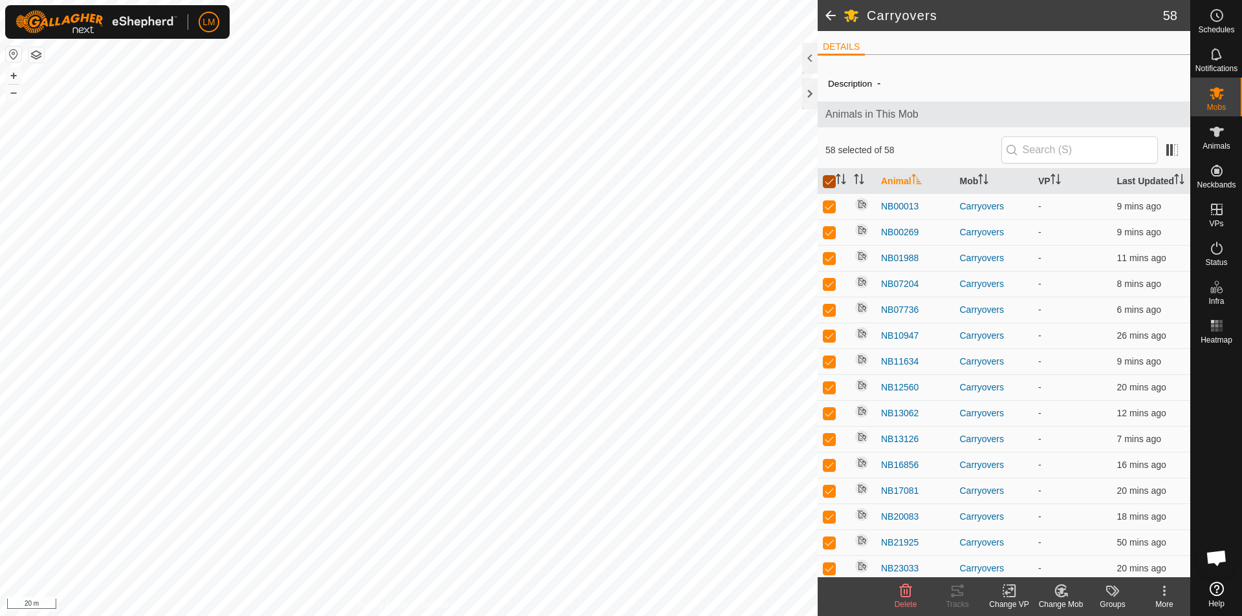
click at [826, 188] on input "checkbox" at bounding box center [829, 181] width 13 height 13
checkbox input "false"
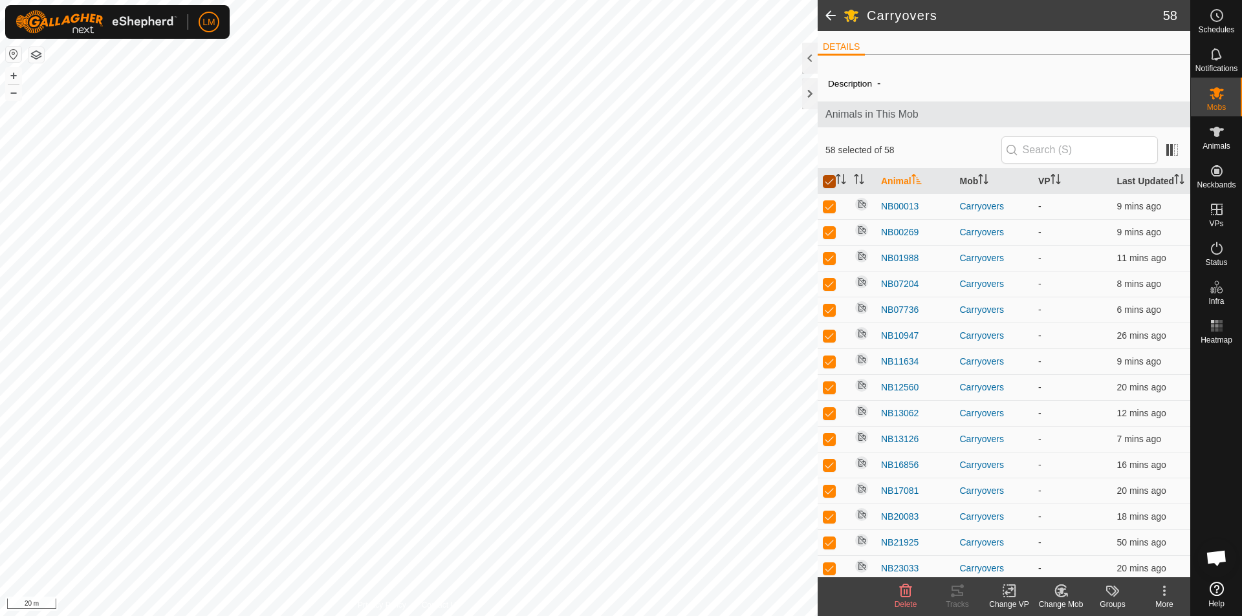
checkbox input "false"
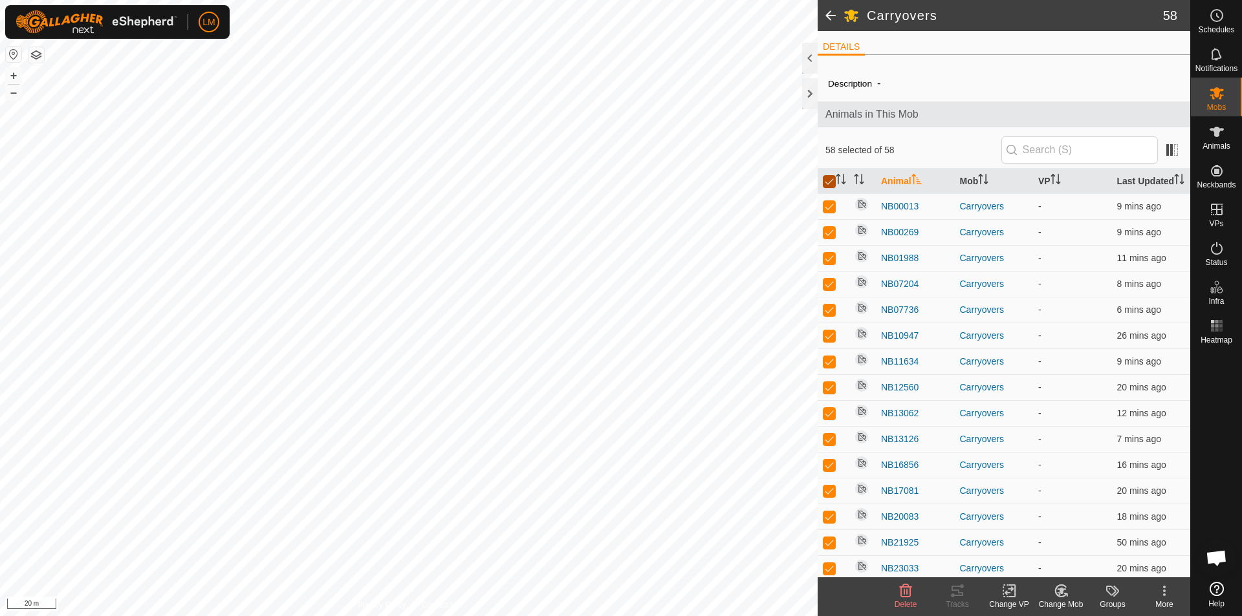
checkbox input "false"
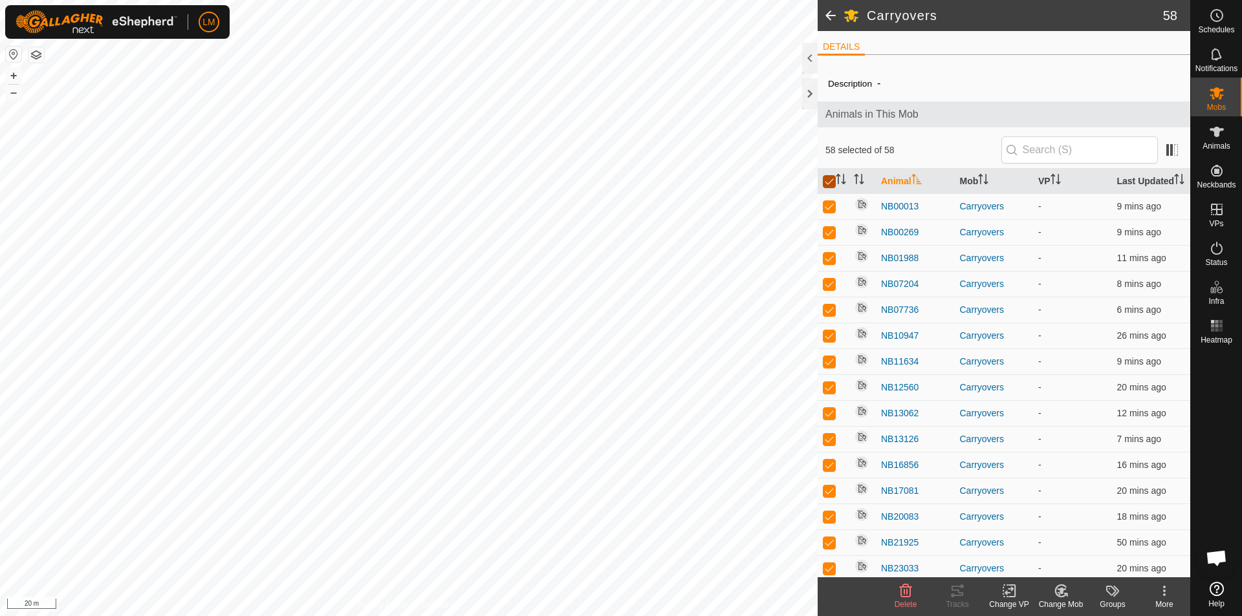
checkbox input "false"
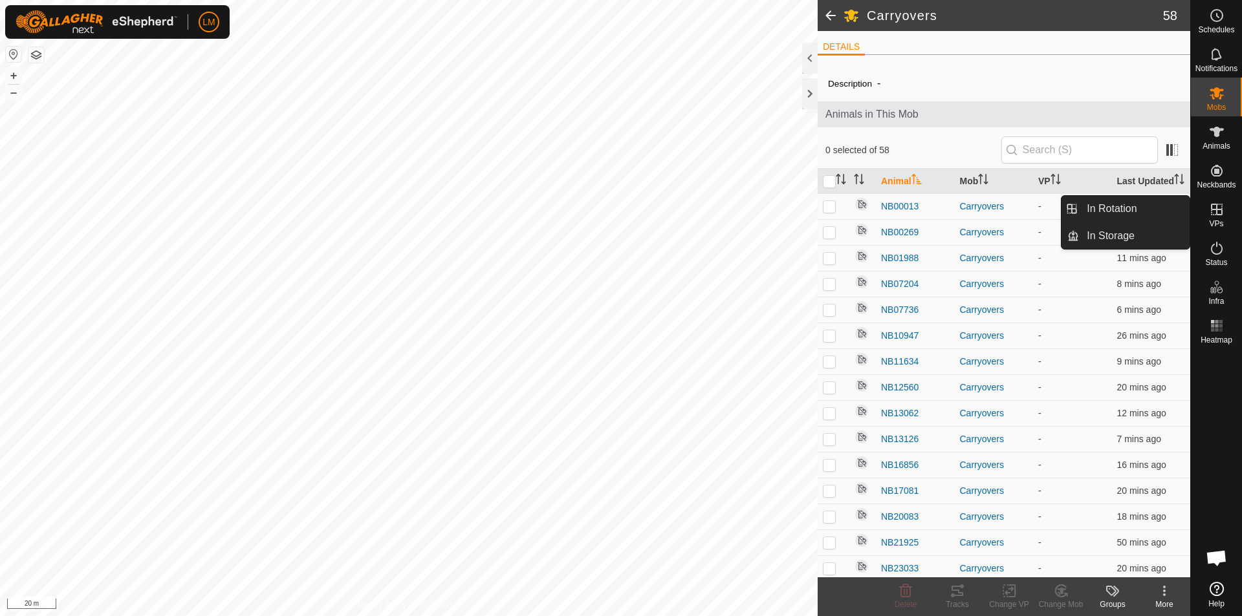
drag, startPoint x: 1220, startPoint y: 202, endPoint x: 1220, endPoint y: 211, distance: 8.4
click at [1220, 211] on icon at bounding box center [1217, 210] width 16 height 16
click at [1134, 210] on link "In Rotation" at bounding box center [1134, 209] width 111 height 26
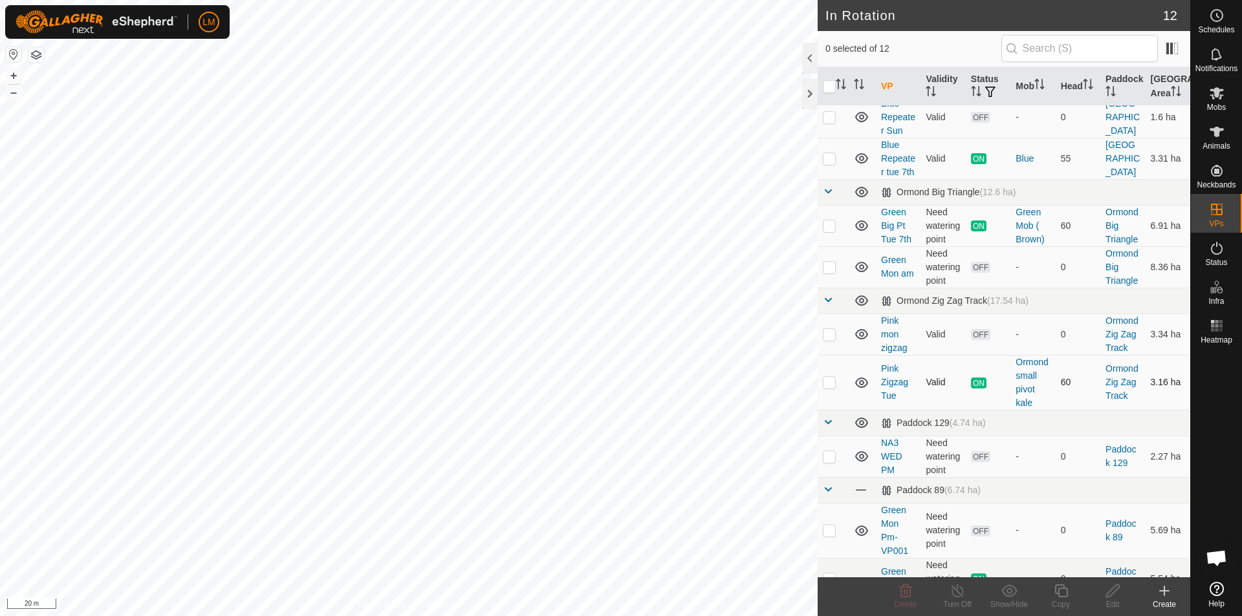
scroll to position [250, 0]
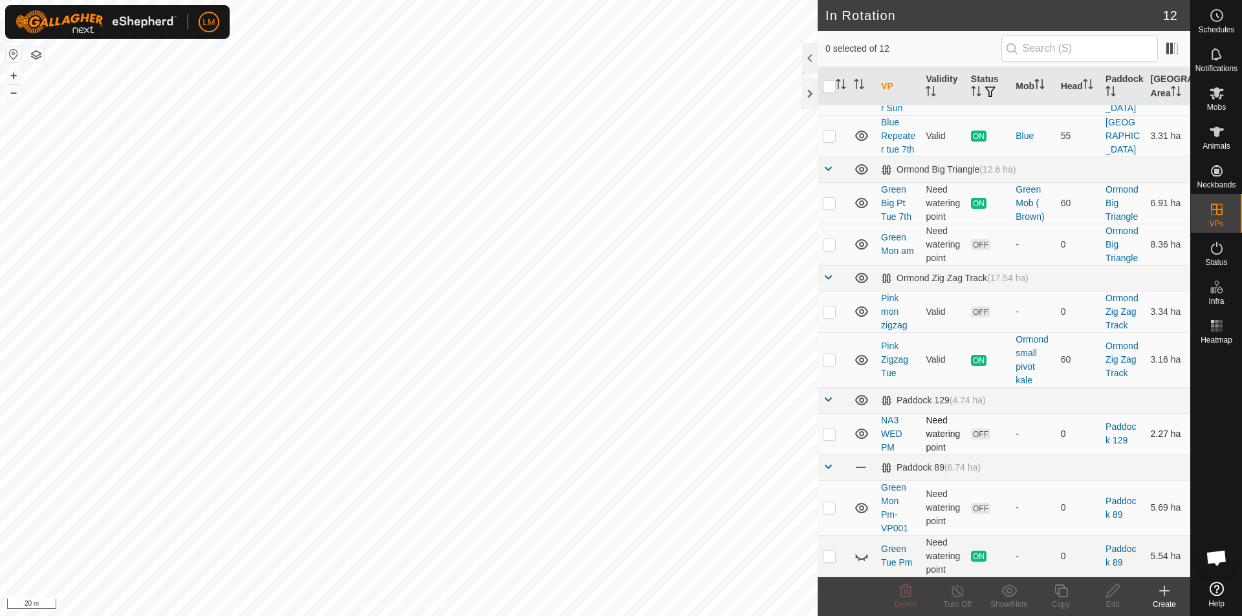
click at [825, 427] on td at bounding box center [833, 433] width 31 height 41
click at [825, 435] on p-checkbox at bounding box center [829, 434] width 13 height 10
click at [1215, 93] on icon at bounding box center [1216, 93] width 14 height 12
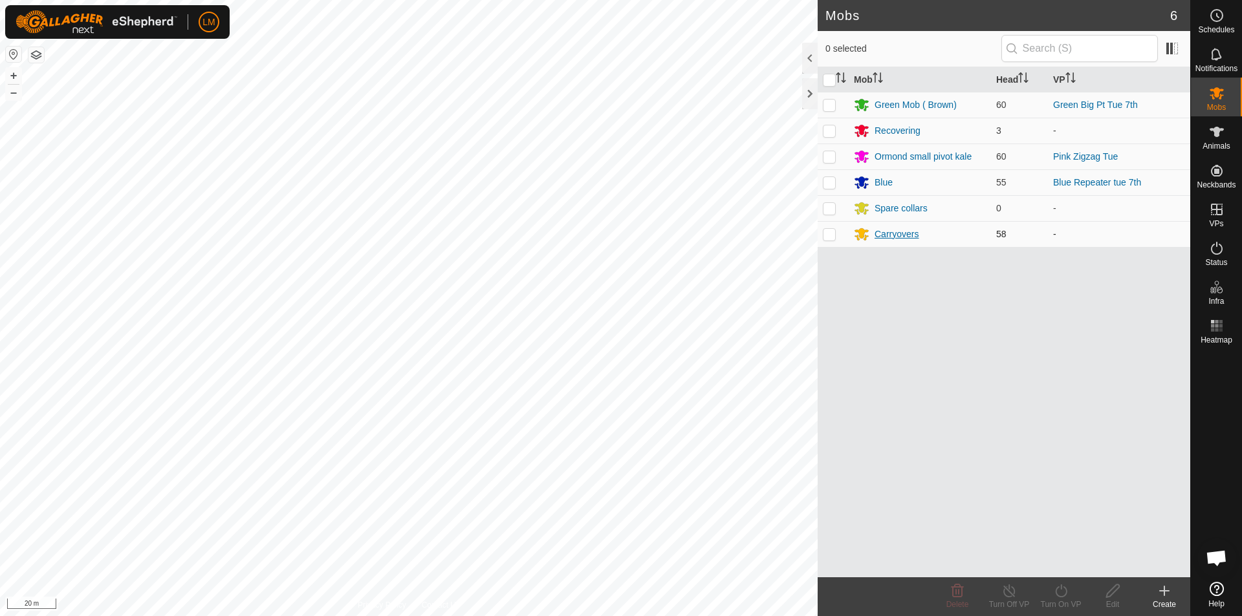
click at [896, 234] on div "Carryovers" at bounding box center [896, 235] width 44 height 14
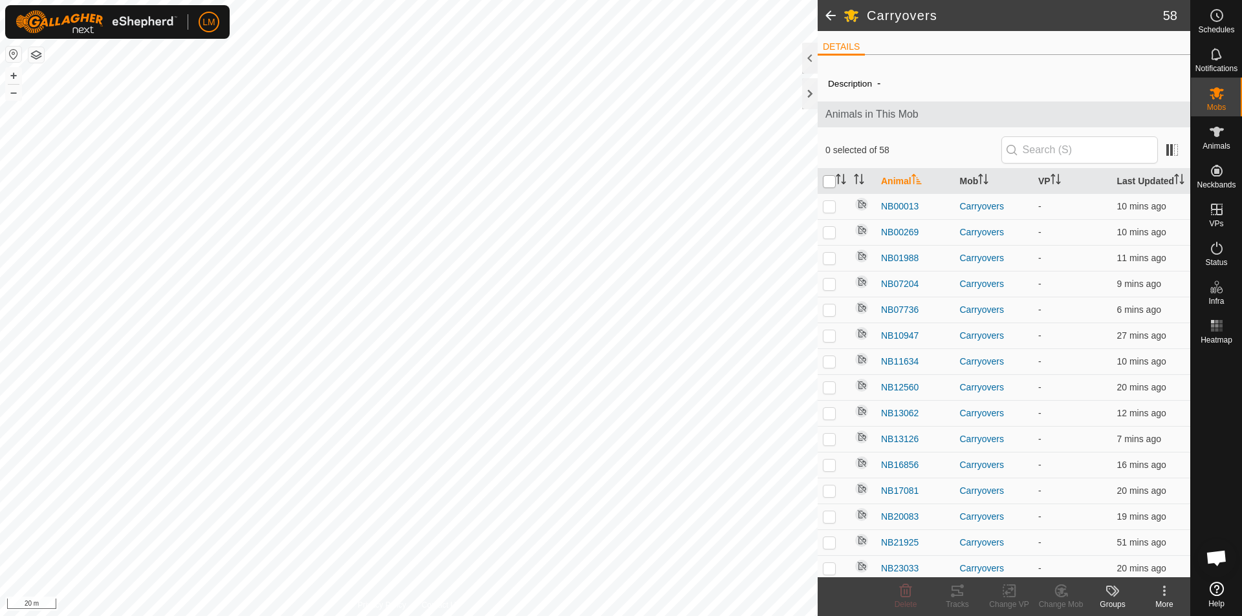
click at [827, 184] on input "checkbox" at bounding box center [829, 181] width 13 height 13
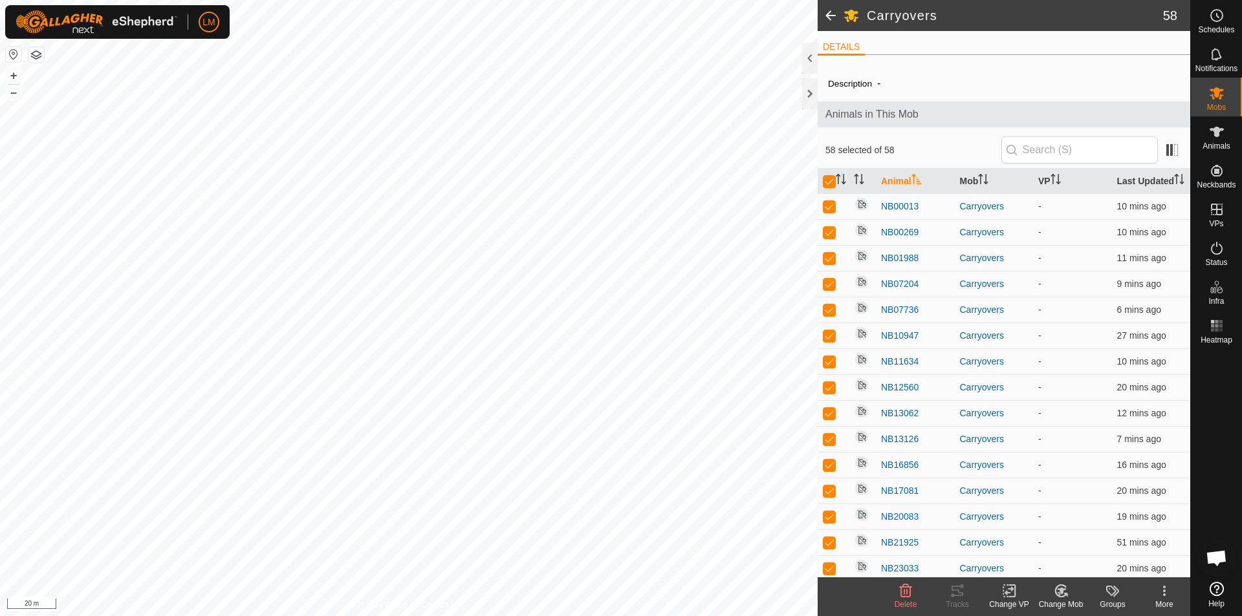
click at [1010, 591] on icon at bounding box center [1009, 591] width 16 height 16
click at [1038, 536] on link "Choose VP..." at bounding box center [1048, 536] width 128 height 26
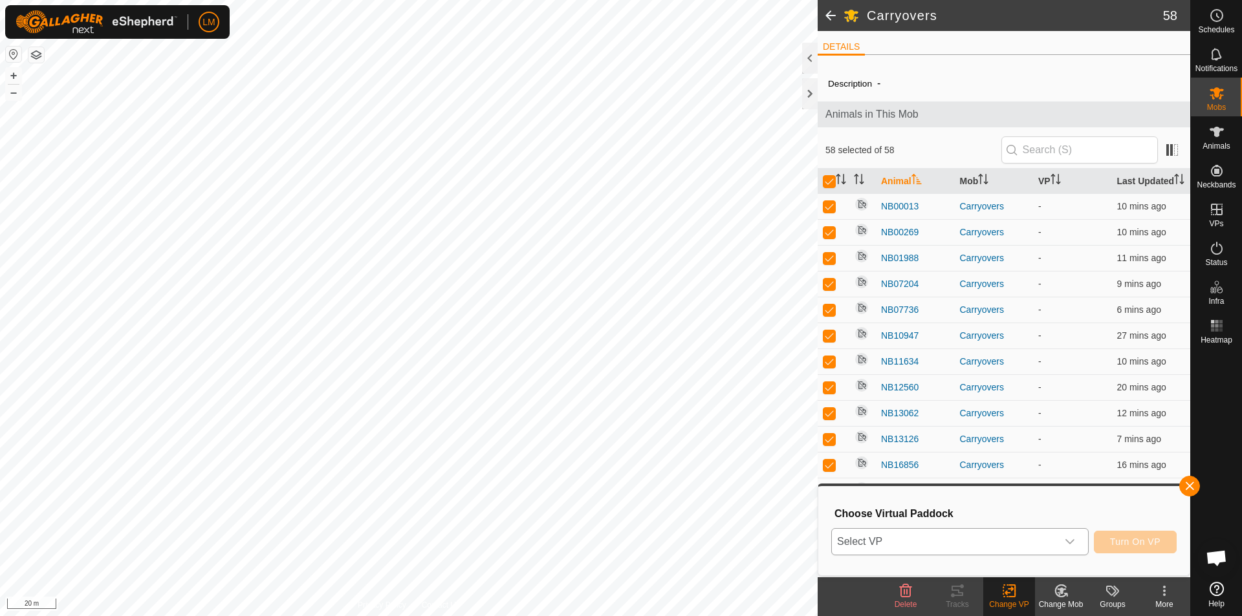
click at [960, 534] on span "Select VP" at bounding box center [944, 542] width 225 height 26
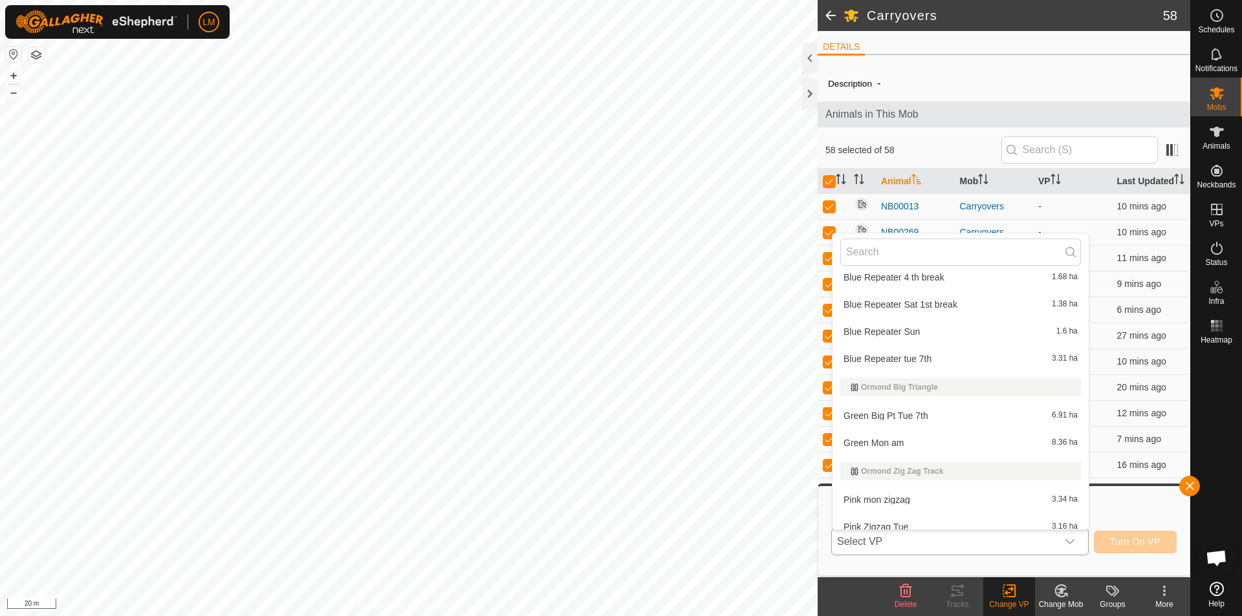
scroll to position [215, 0]
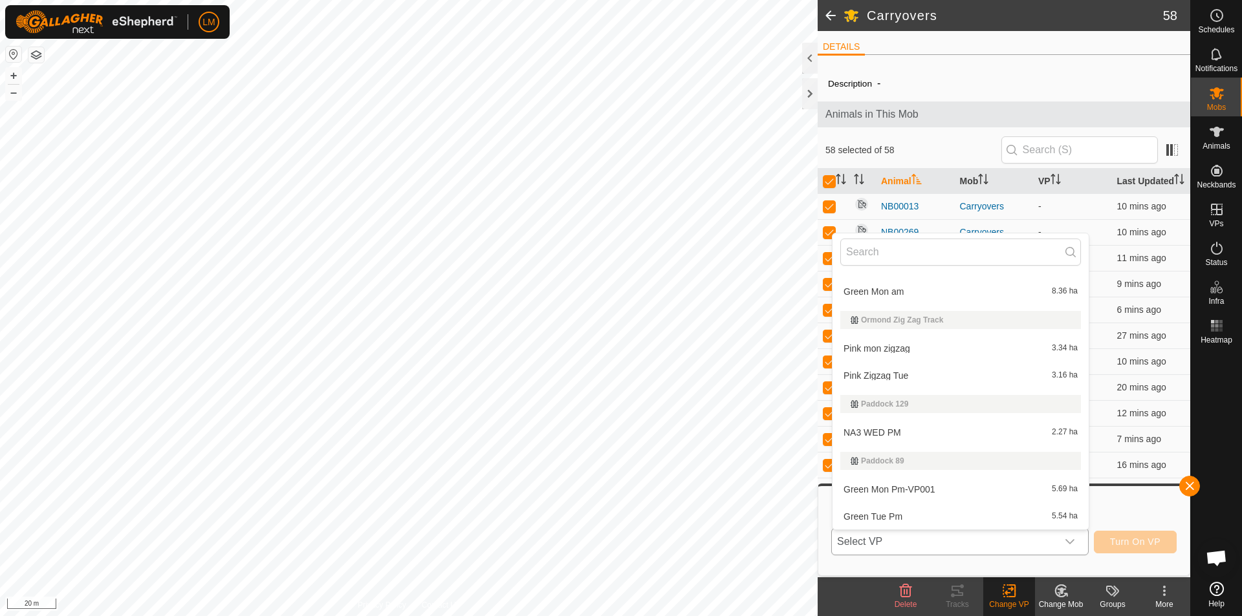
click at [891, 434] on li "NA3 WED PM 2.27 ha" at bounding box center [960, 433] width 256 height 26
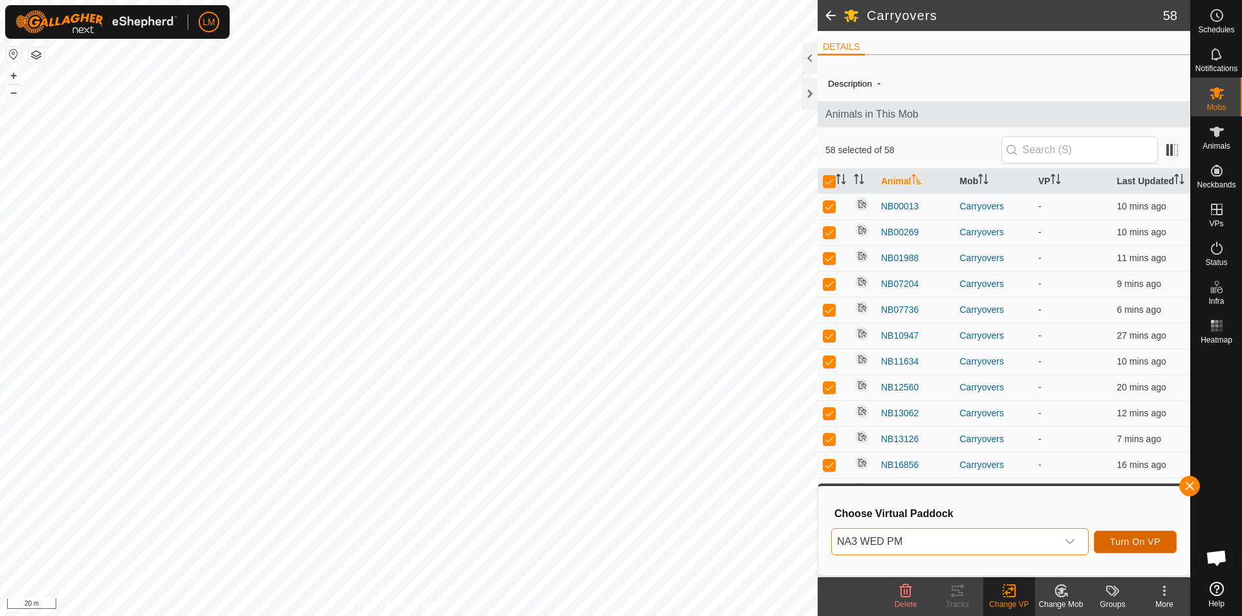
click at [1127, 547] on span "Turn On VP" at bounding box center [1135, 542] width 50 height 10
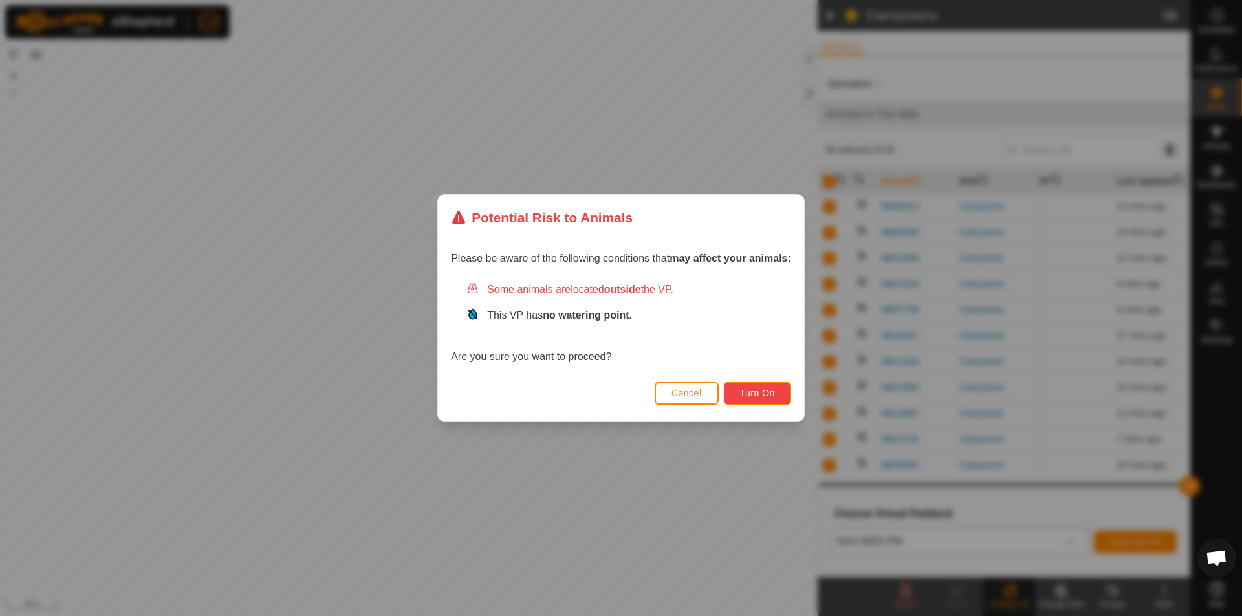
click at [755, 391] on span "Turn On" at bounding box center [757, 393] width 35 height 10
